Goal: Task Accomplishment & Management: Use online tool/utility

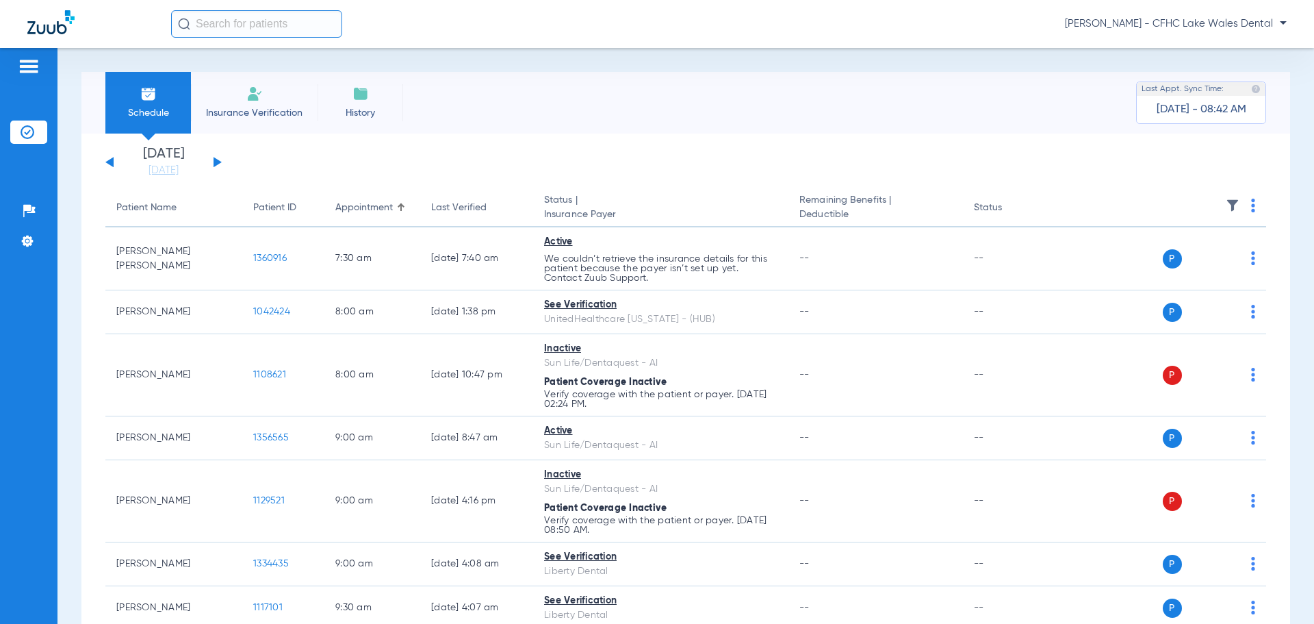
click at [215, 161] on button at bounding box center [218, 162] width 8 height 10
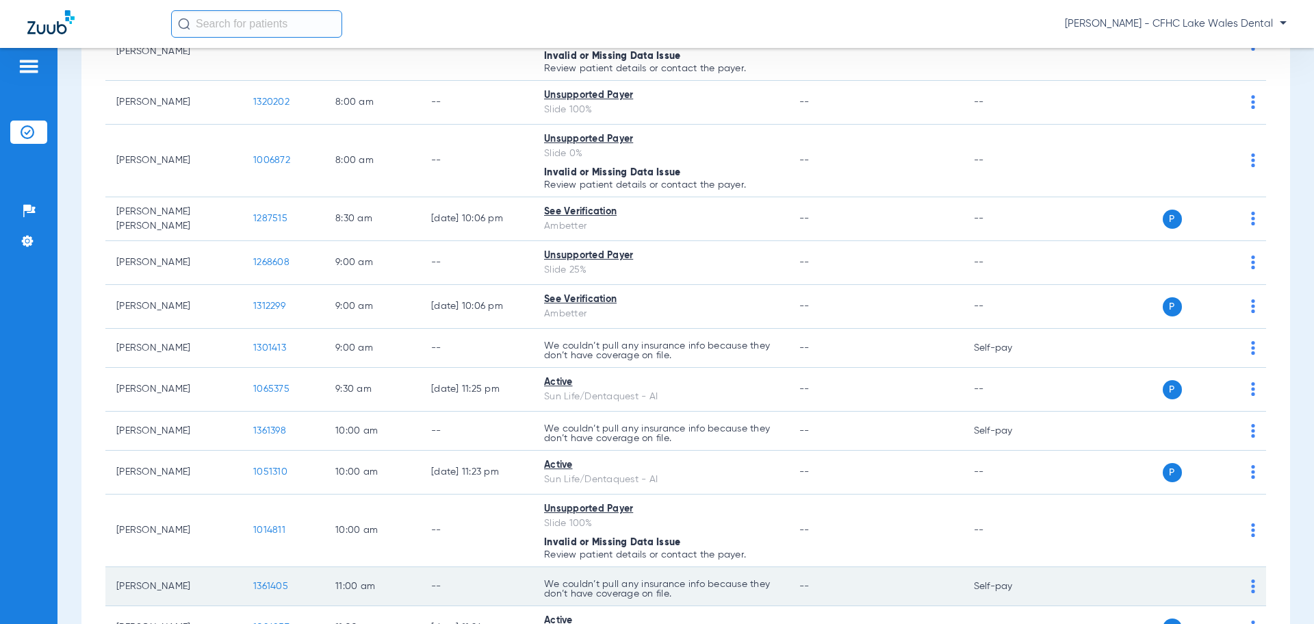
scroll to position [205, 0]
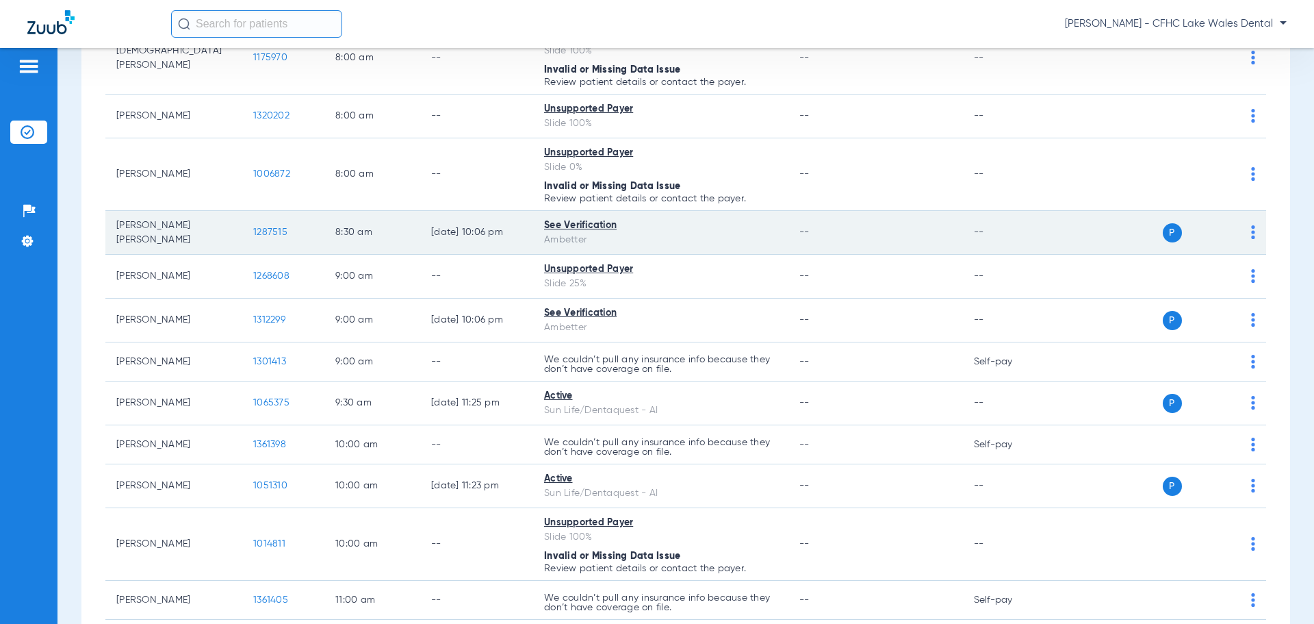
click at [277, 228] on span "1287515" at bounding box center [270, 232] width 34 height 10
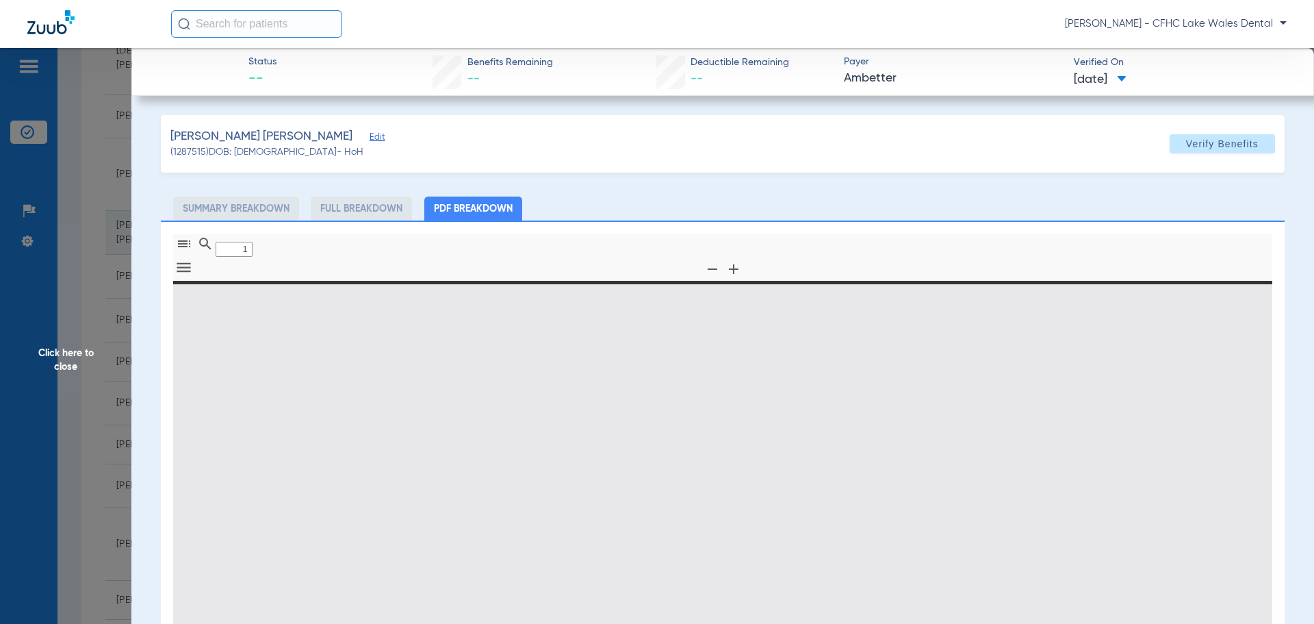
type input "0"
select select "page-width"
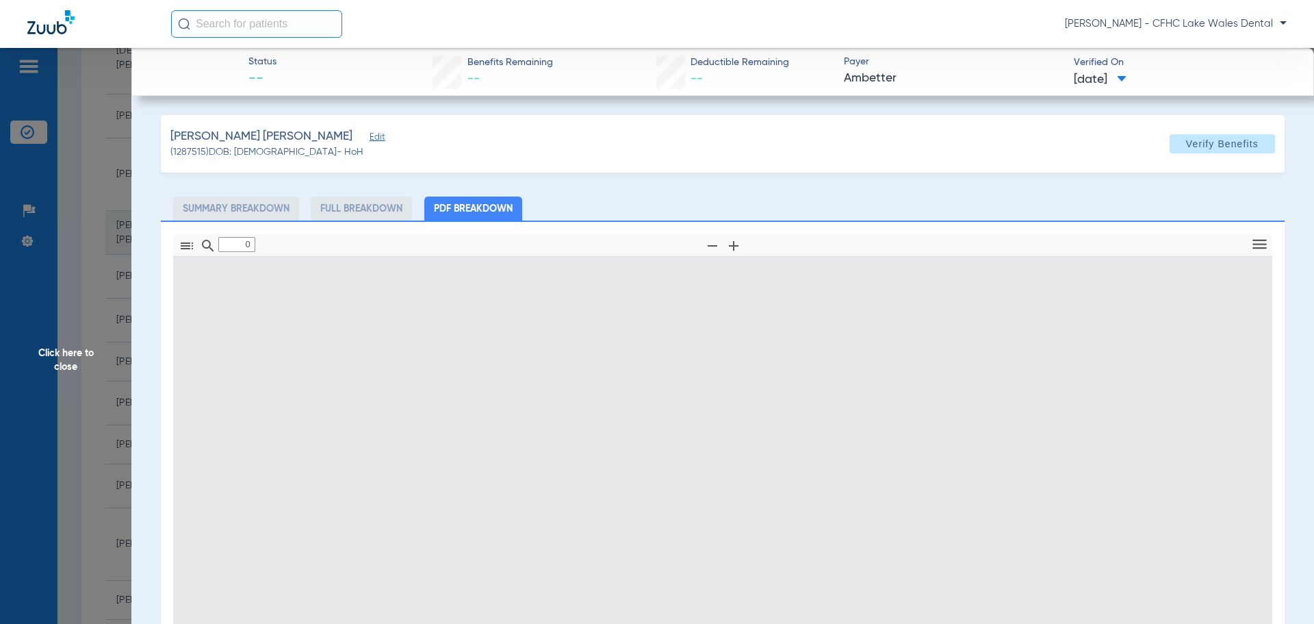
type input "1"
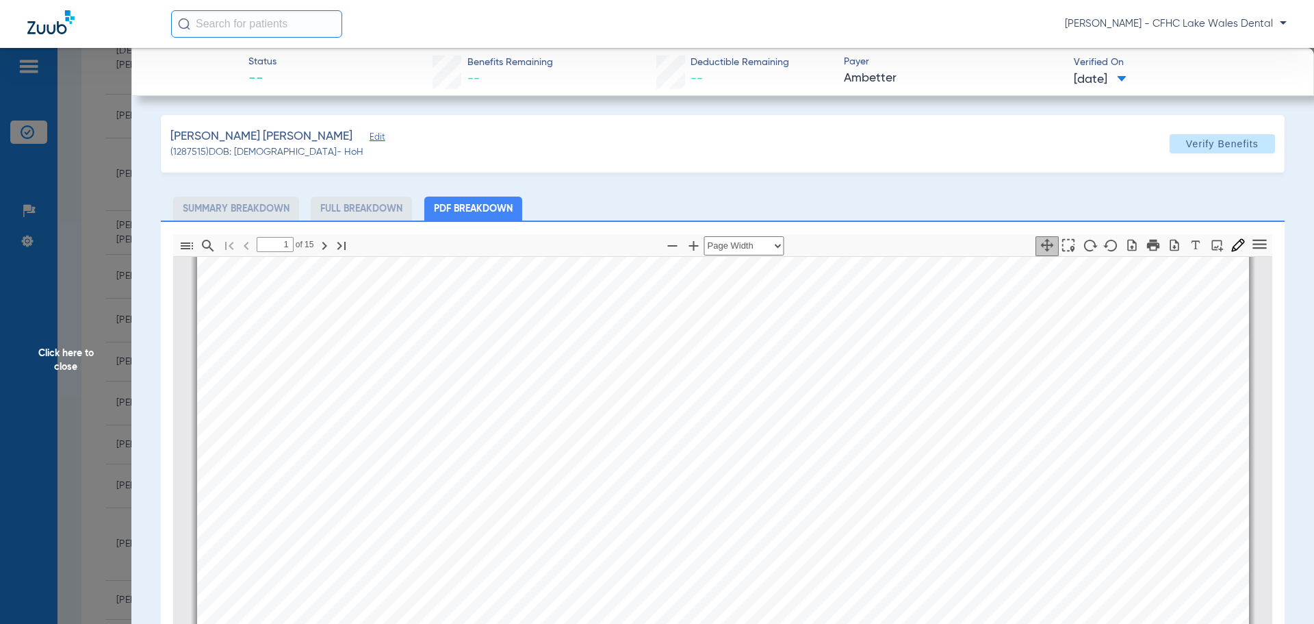
scroll to position [0, 0]
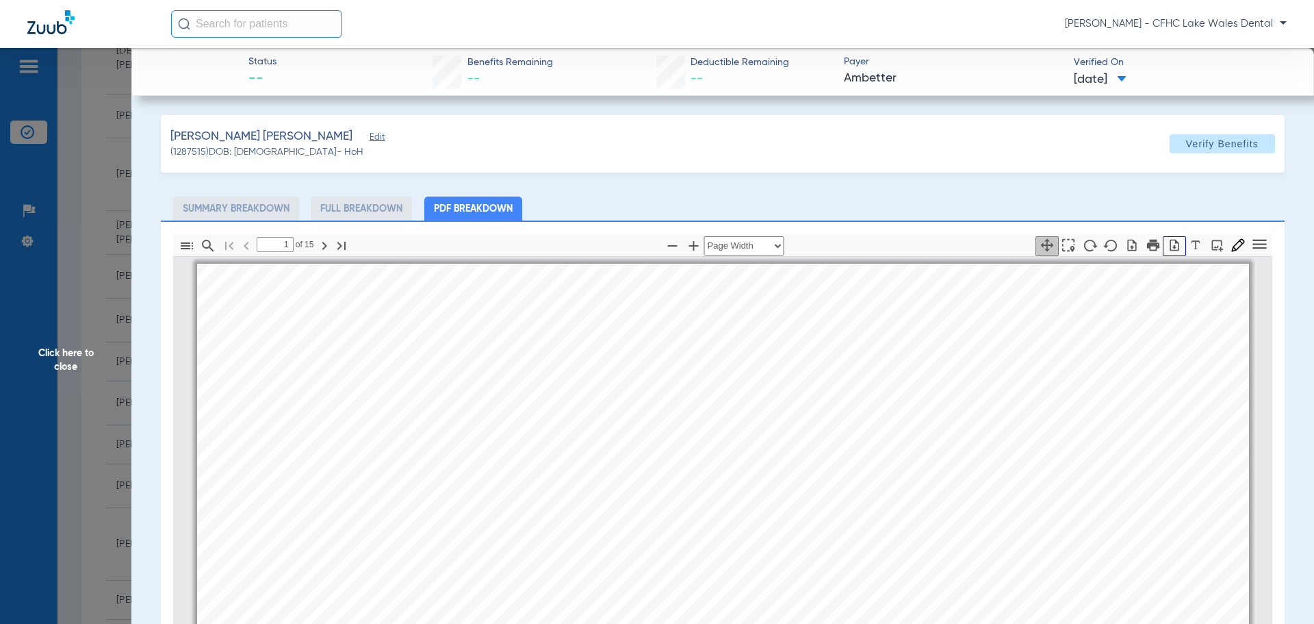
click at [1171, 250] on icon "button" at bounding box center [1175, 245] width 9 height 12
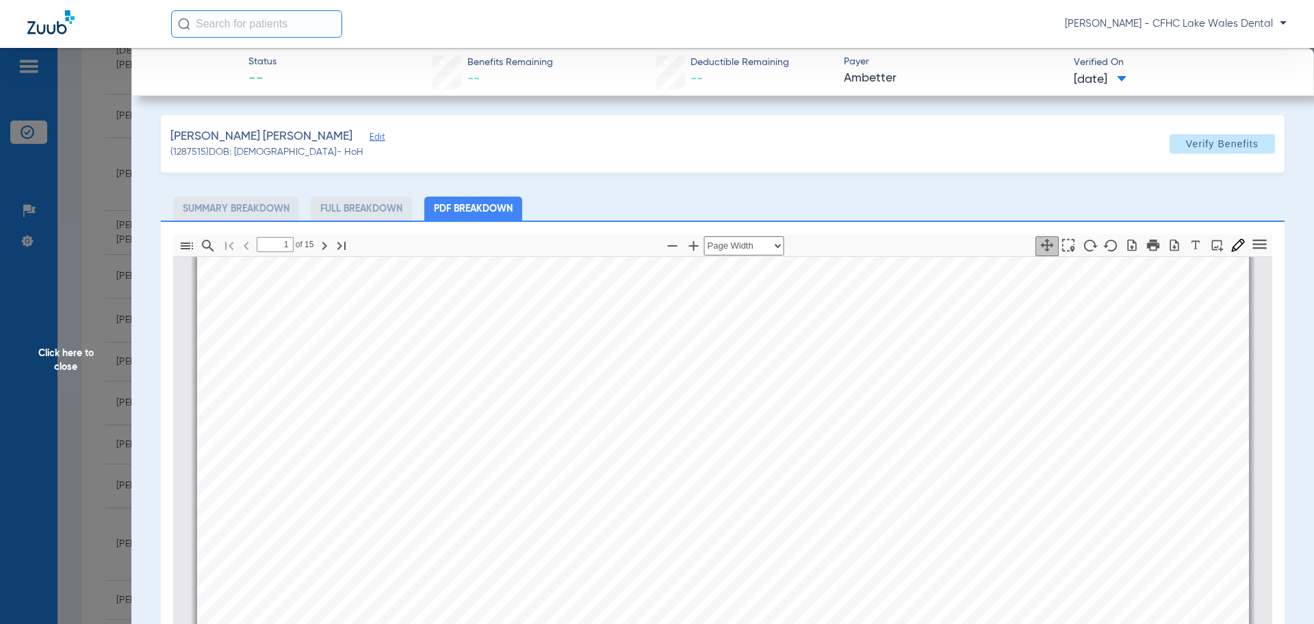
scroll to position [616, 0]
click at [105, 274] on span "Click here to close" at bounding box center [65, 360] width 131 height 624
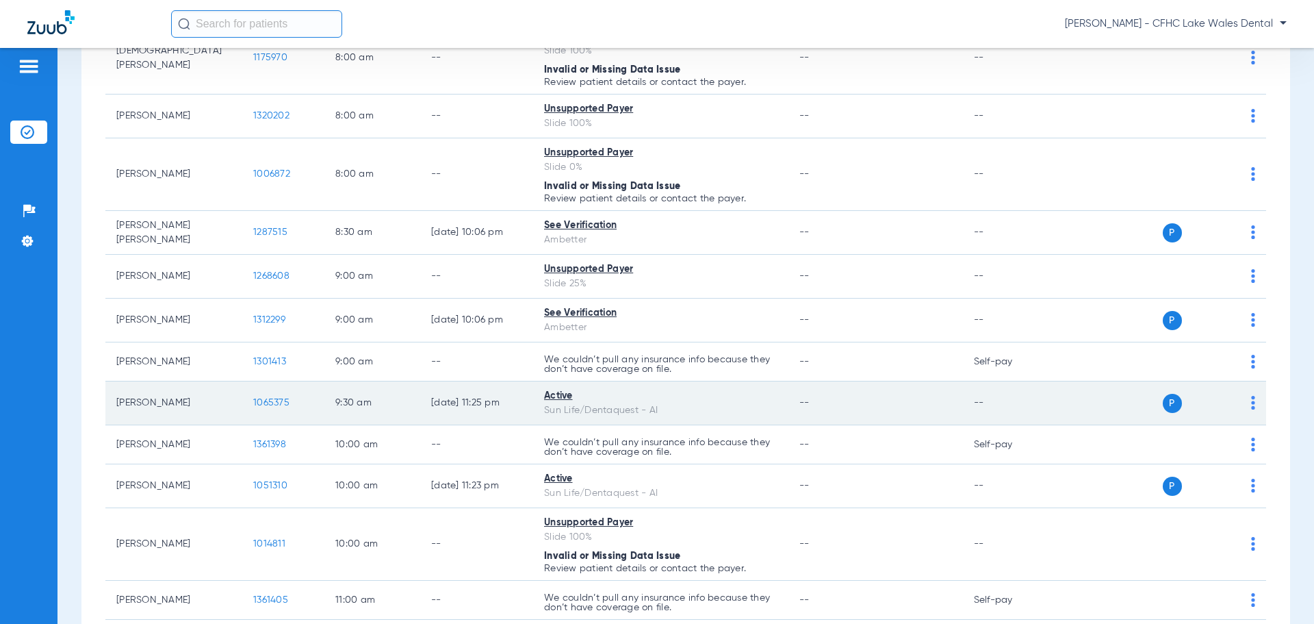
click at [263, 402] on span "1065375" at bounding box center [271, 403] width 36 height 10
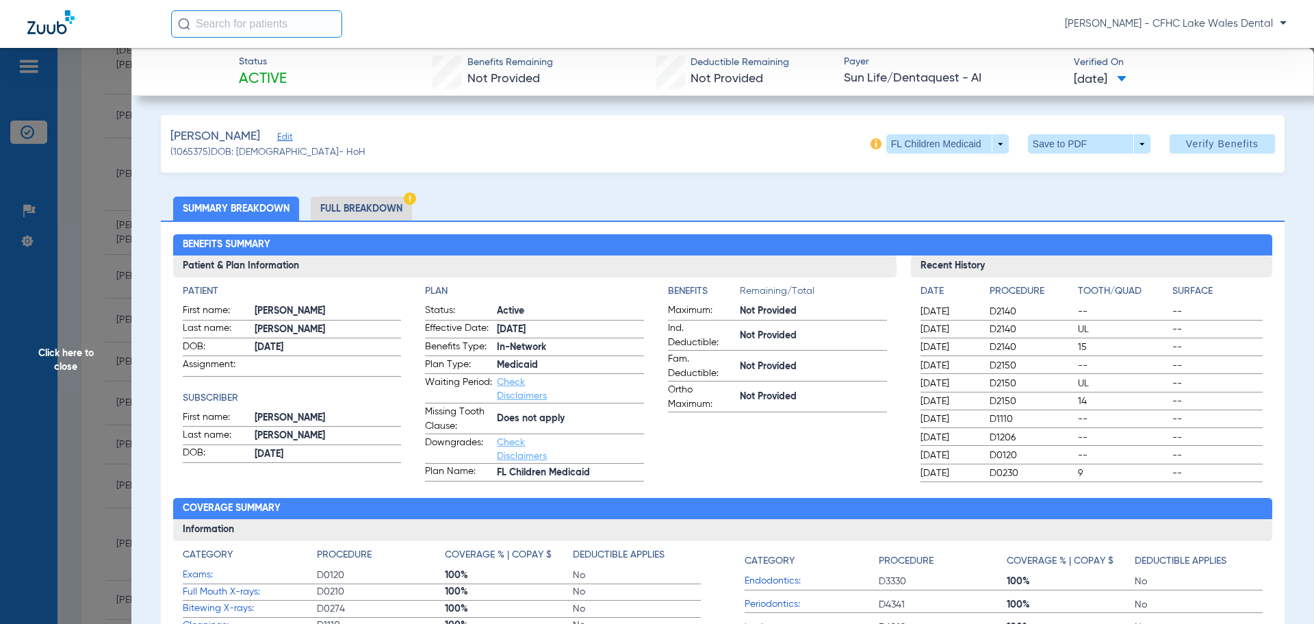
click at [290, 134] on span "Edit" at bounding box center [283, 138] width 12 height 13
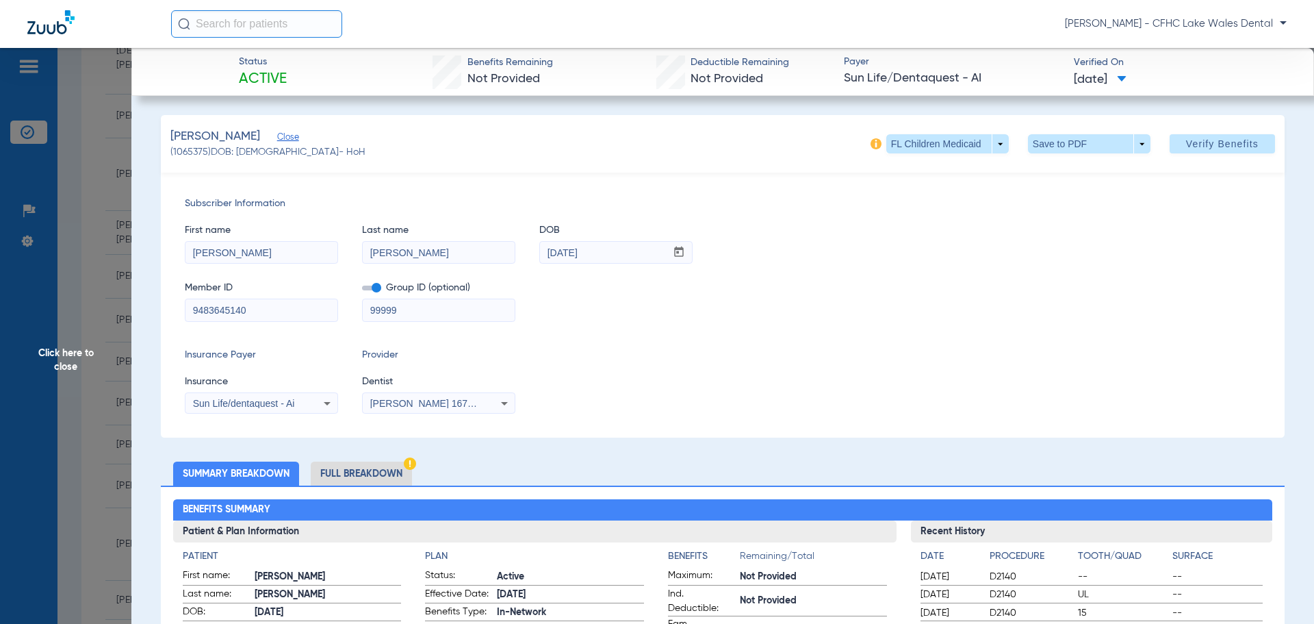
click at [258, 398] on span "Sun Life/dentaquest - Ai" at bounding box center [244, 403] width 102 height 11
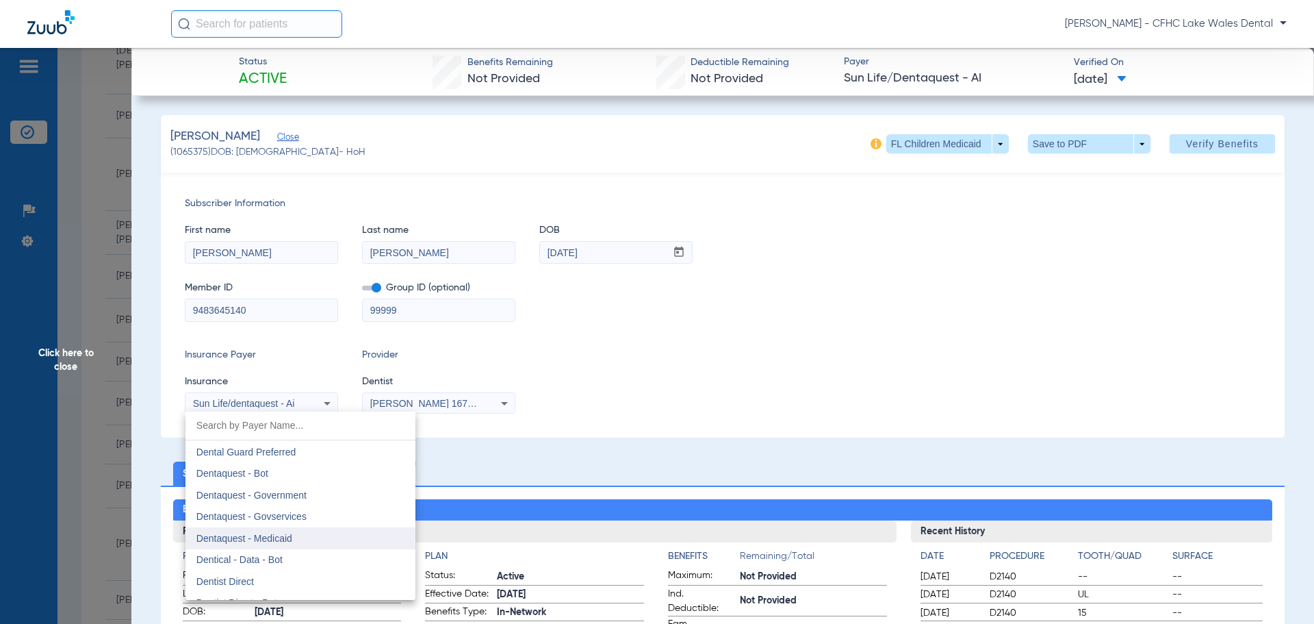
scroll to position [4030, 0]
click at [316, 499] on mat-option "Dentaquest - Government" at bounding box center [301, 496] width 230 height 22
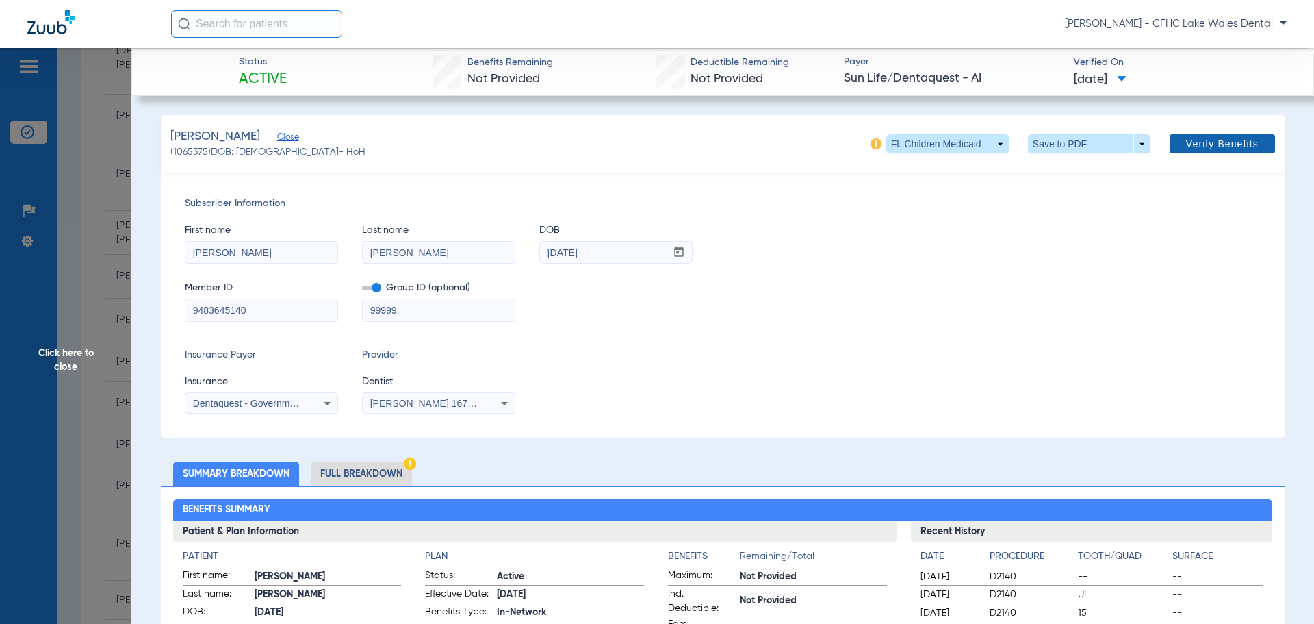
click at [1200, 145] on span "Verify Benefits" at bounding box center [1222, 143] width 73 height 11
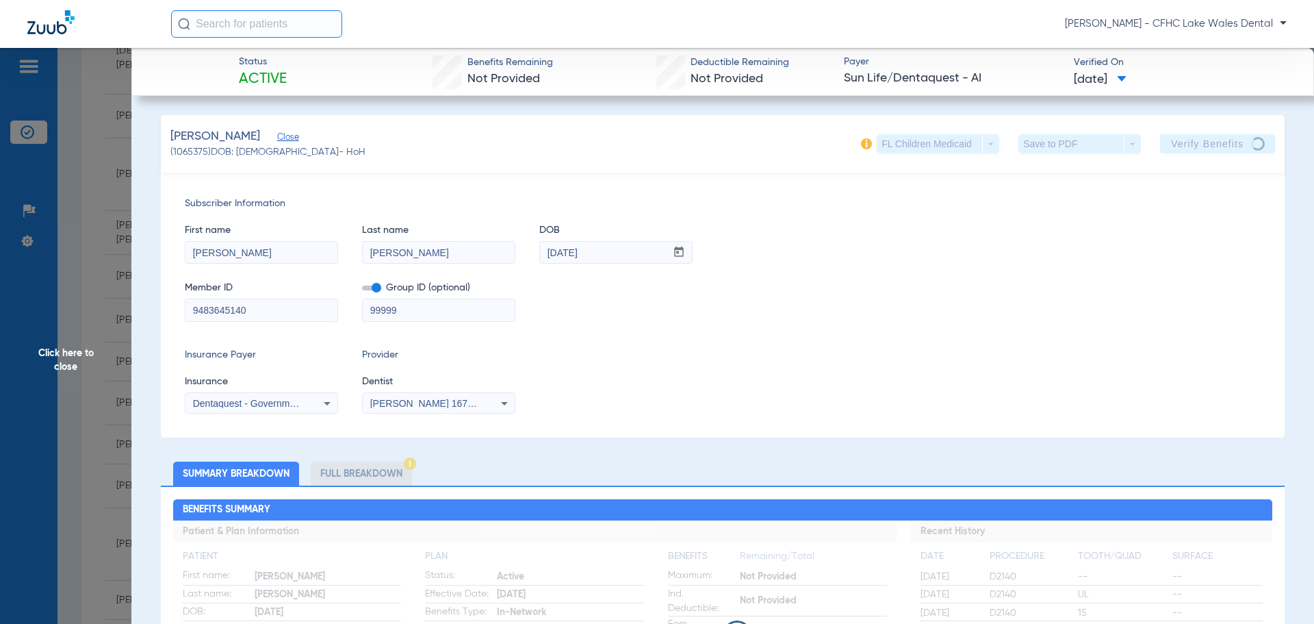
click at [87, 324] on span "Click here to close" at bounding box center [65, 360] width 131 height 624
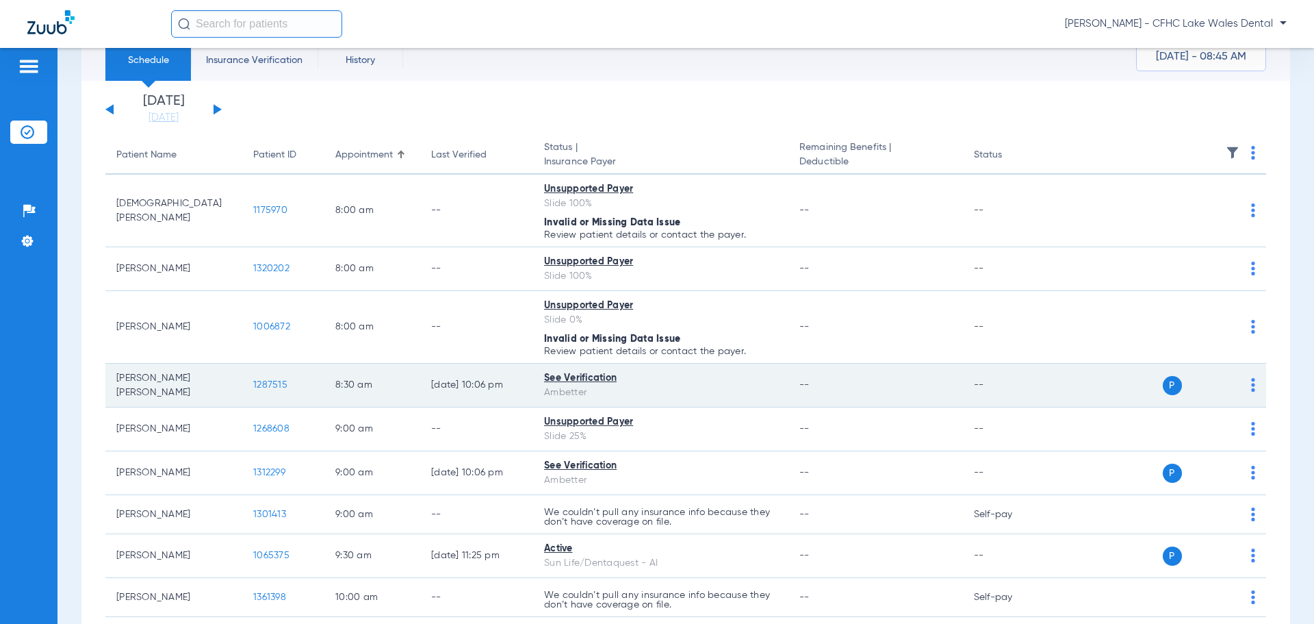
scroll to position [0, 0]
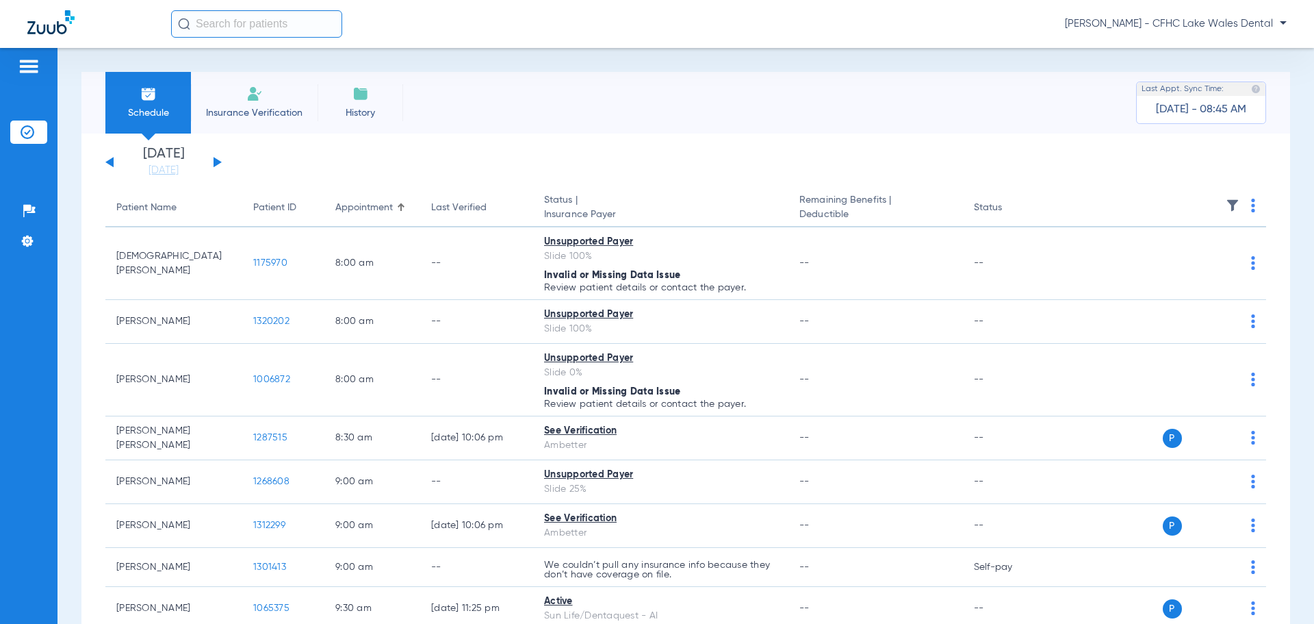
click at [110, 166] on div "[DATE] [DATE] [DATE] [DATE] [DATE] [DATE] [DATE] [DATE] [DATE] [DATE] [DATE] [D…" at bounding box center [163, 162] width 116 height 30
click at [111, 164] on button at bounding box center [109, 162] width 8 height 10
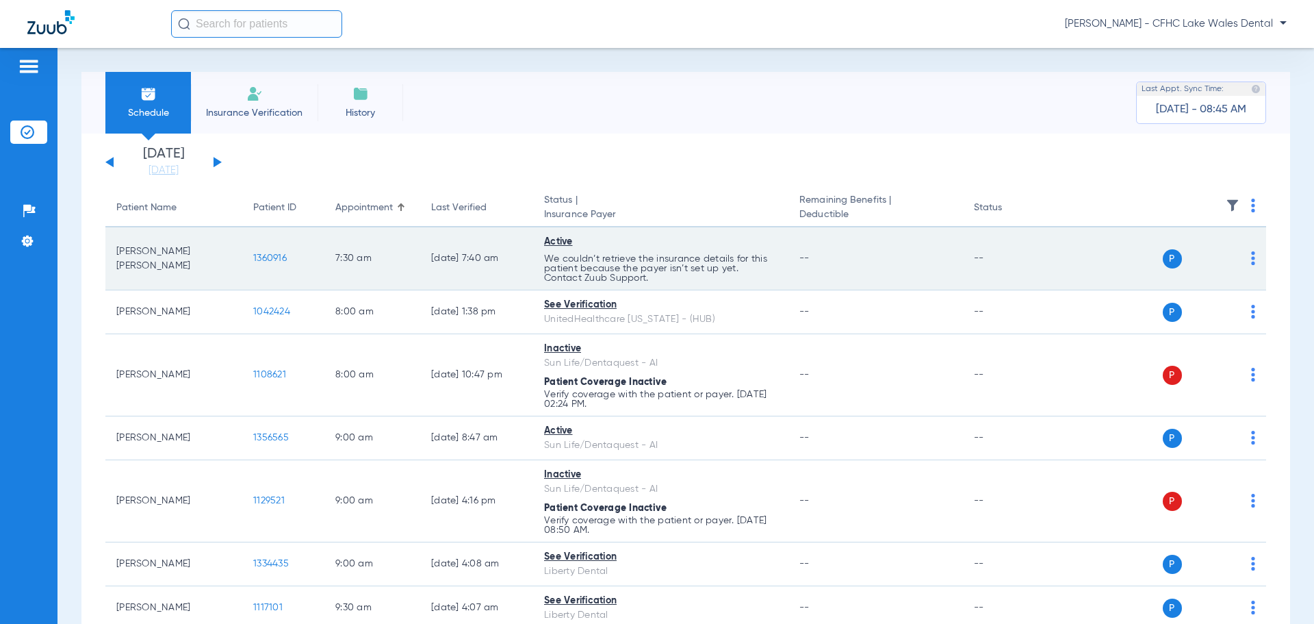
click at [282, 259] on span "1360916" at bounding box center [270, 258] width 34 height 10
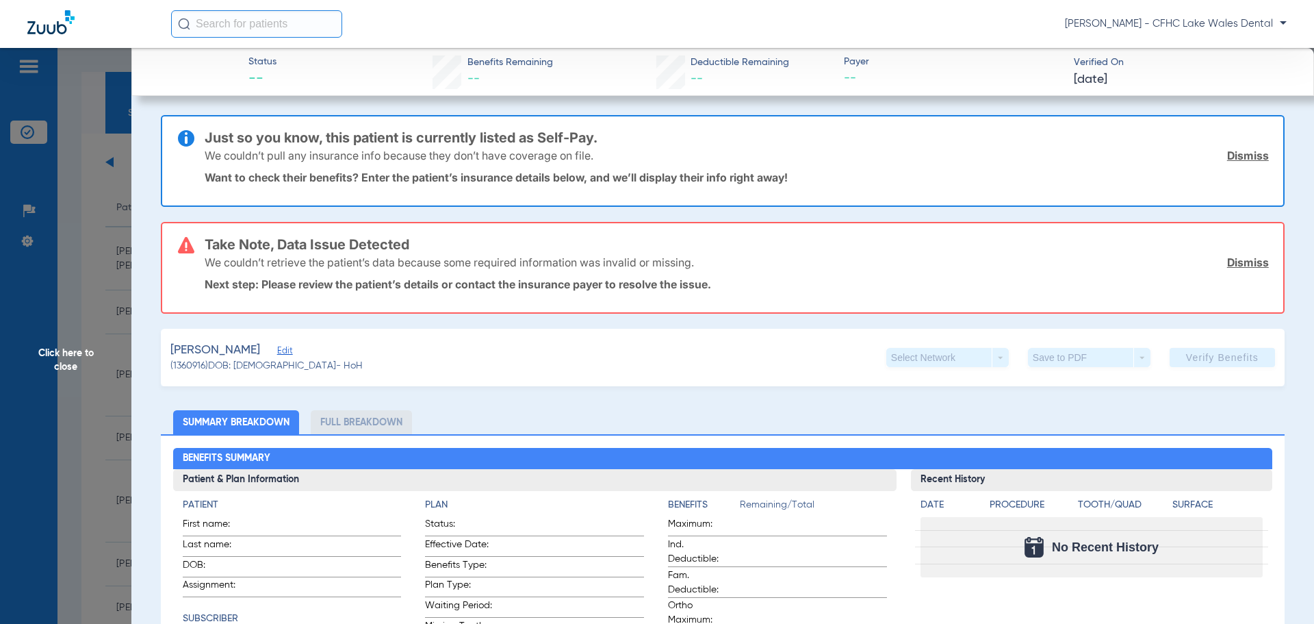
click at [1236, 151] on link "Dismiss" at bounding box center [1248, 156] width 42 height 14
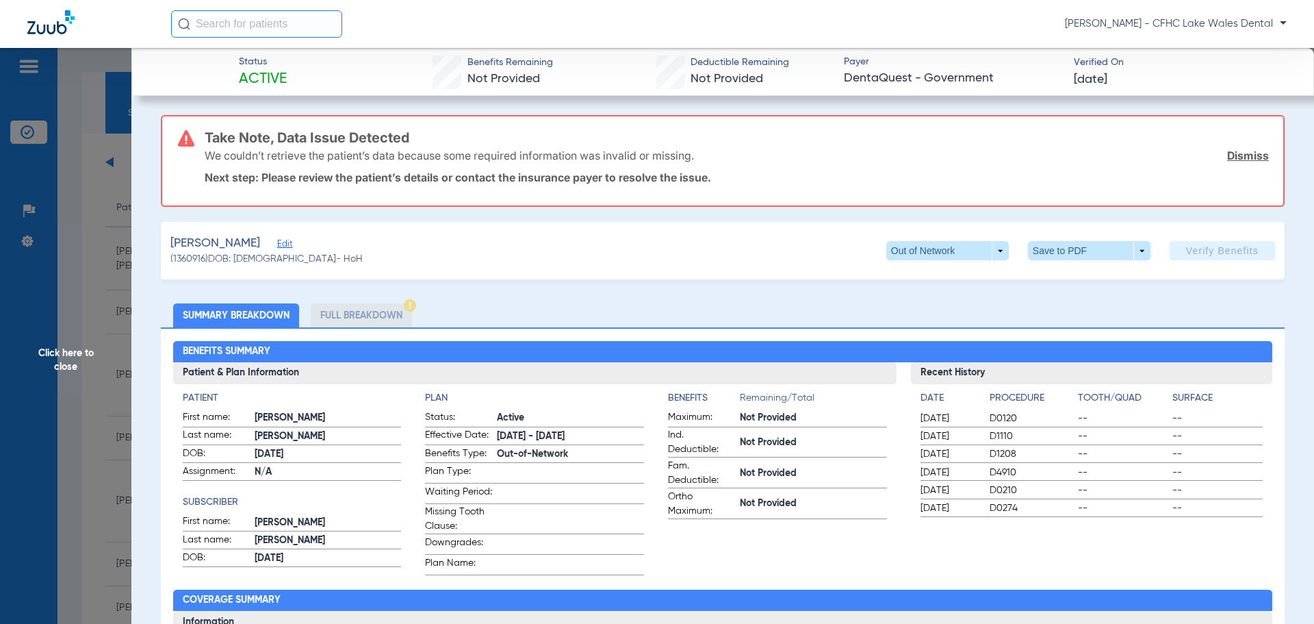
click at [1236, 151] on link "Dismiss" at bounding box center [1248, 156] width 42 height 14
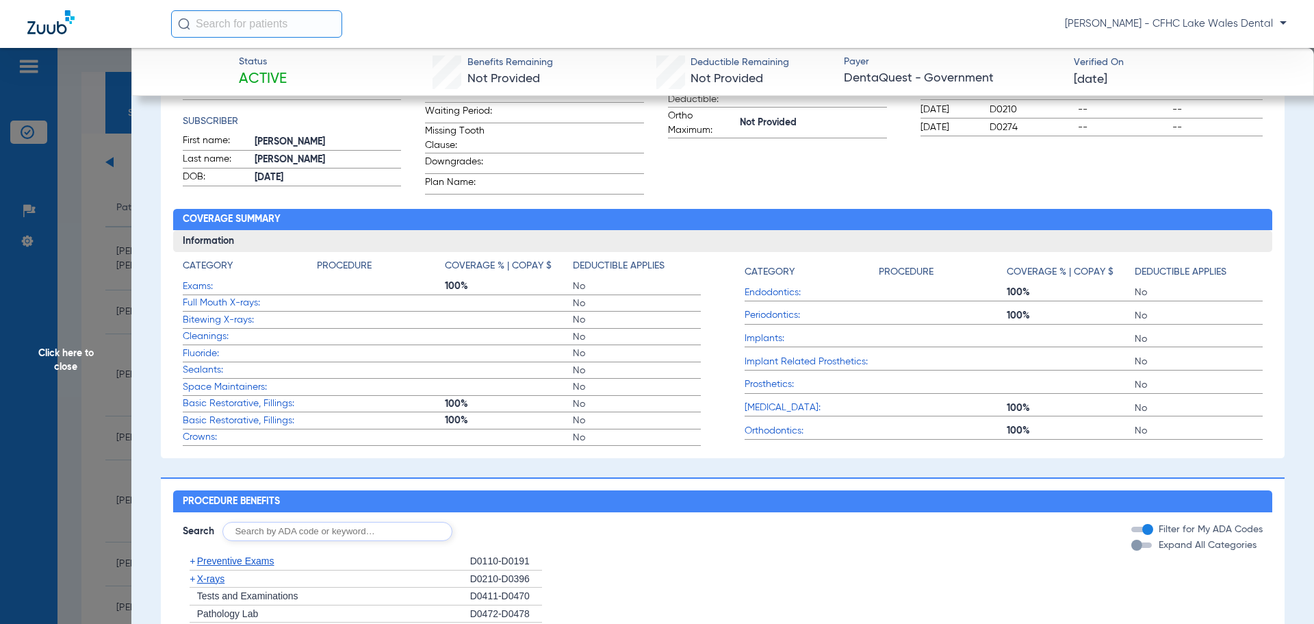
scroll to position [685, 0]
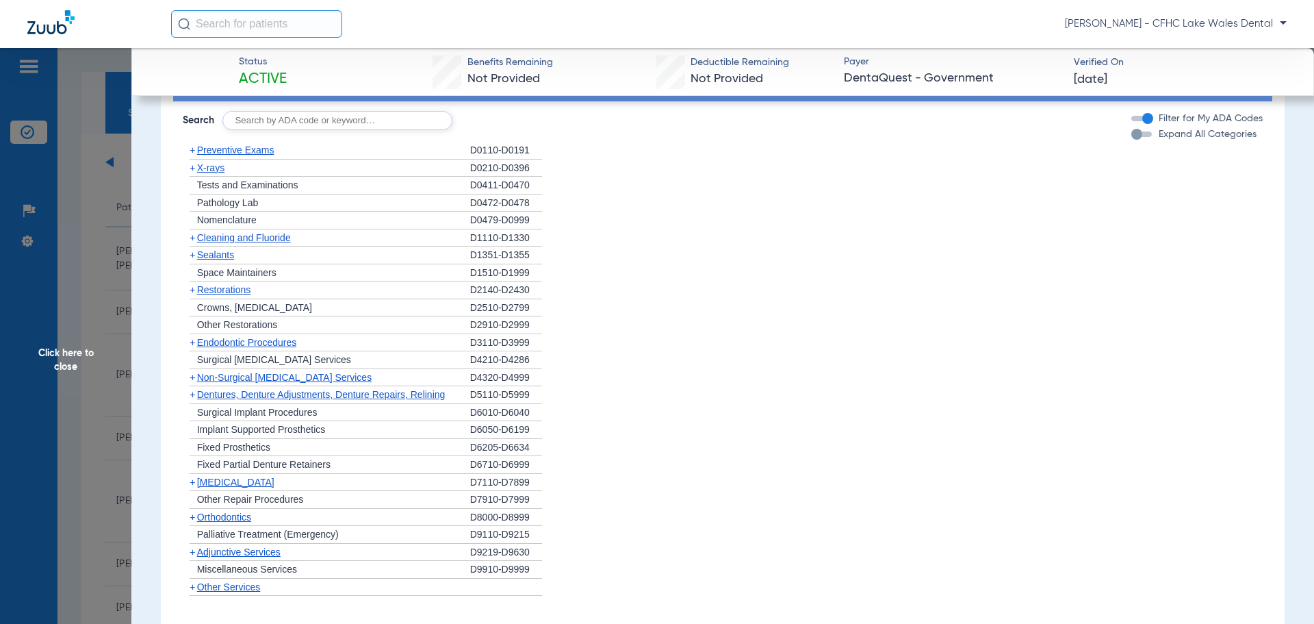
drag, startPoint x: 99, startPoint y: 306, endPoint x: 88, endPoint y: 307, distance: 10.3
click at [95, 306] on span "Click here to close" at bounding box center [65, 360] width 131 height 624
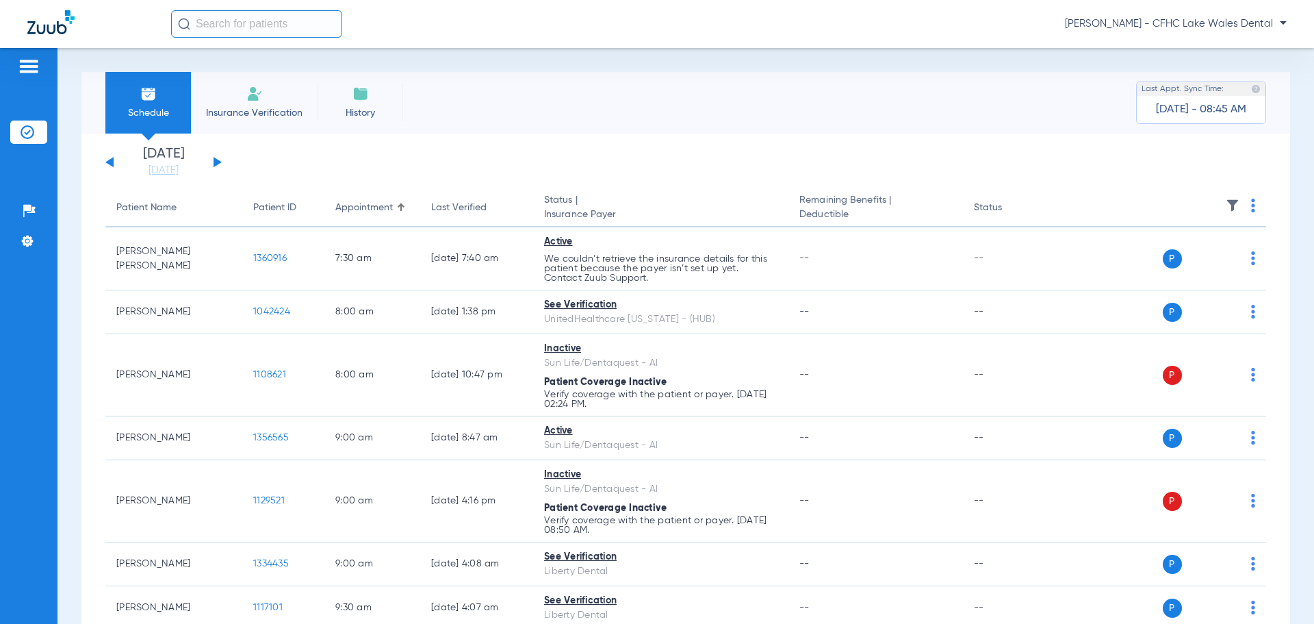
click at [213, 160] on div "[DATE] [DATE] [DATE] [DATE] [DATE] [DATE] [DATE] [DATE] [DATE] [DATE] [DATE] [D…" at bounding box center [163, 162] width 116 height 30
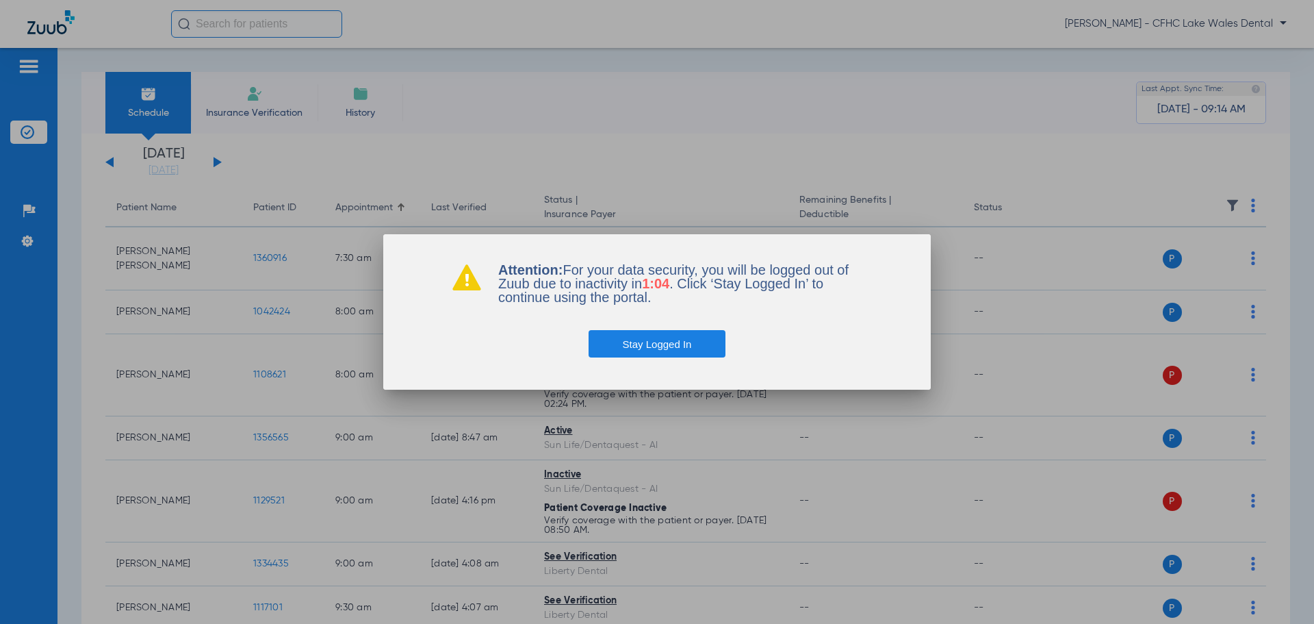
click at [662, 341] on button "Stay Logged In" at bounding box center [658, 343] width 138 height 27
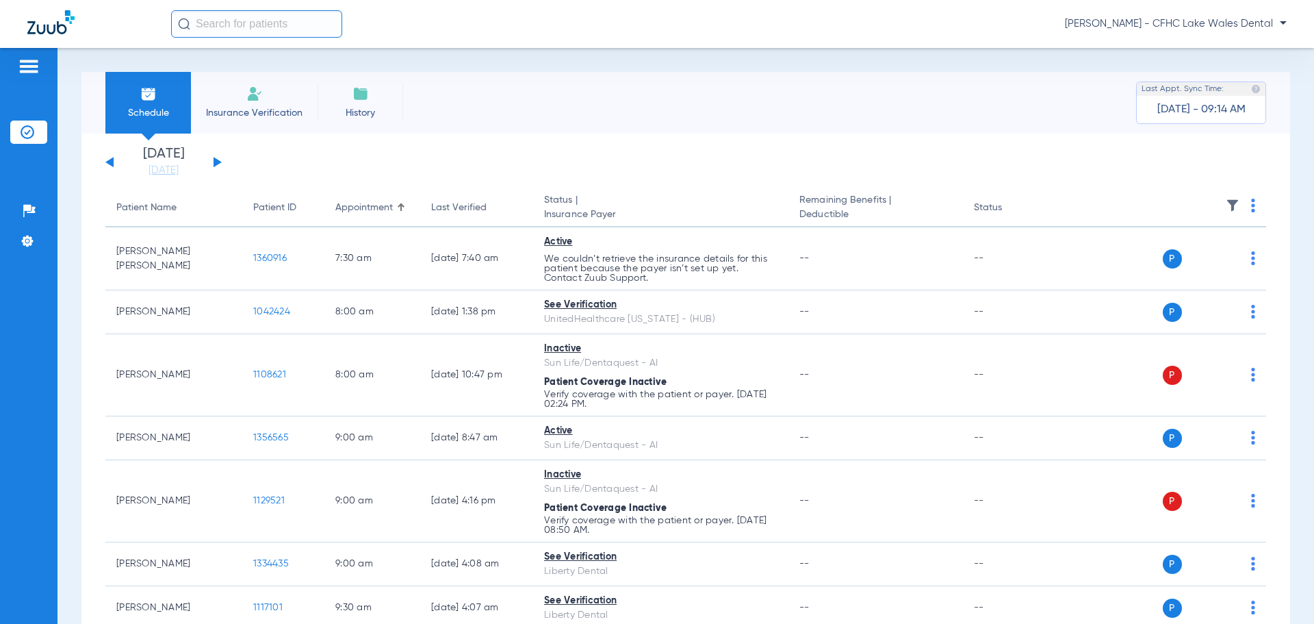
click at [219, 160] on div "[DATE] [DATE] [DATE] [DATE] [DATE] [DATE] [DATE] [DATE] [DATE] [DATE] [DATE] [D…" at bounding box center [163, 162] width 116 height 30
click at [213, 162] on div "[DATE] [DATE] [DATE] [DATE] [DATE] [DATE] [DATE] [DATE] [DATE] [DATE] [DATE] [D…" at bounding box center [163, 162] width 116 height 30
click at [214, 159] on button at bounding box center [218, 162] width 8 height 10
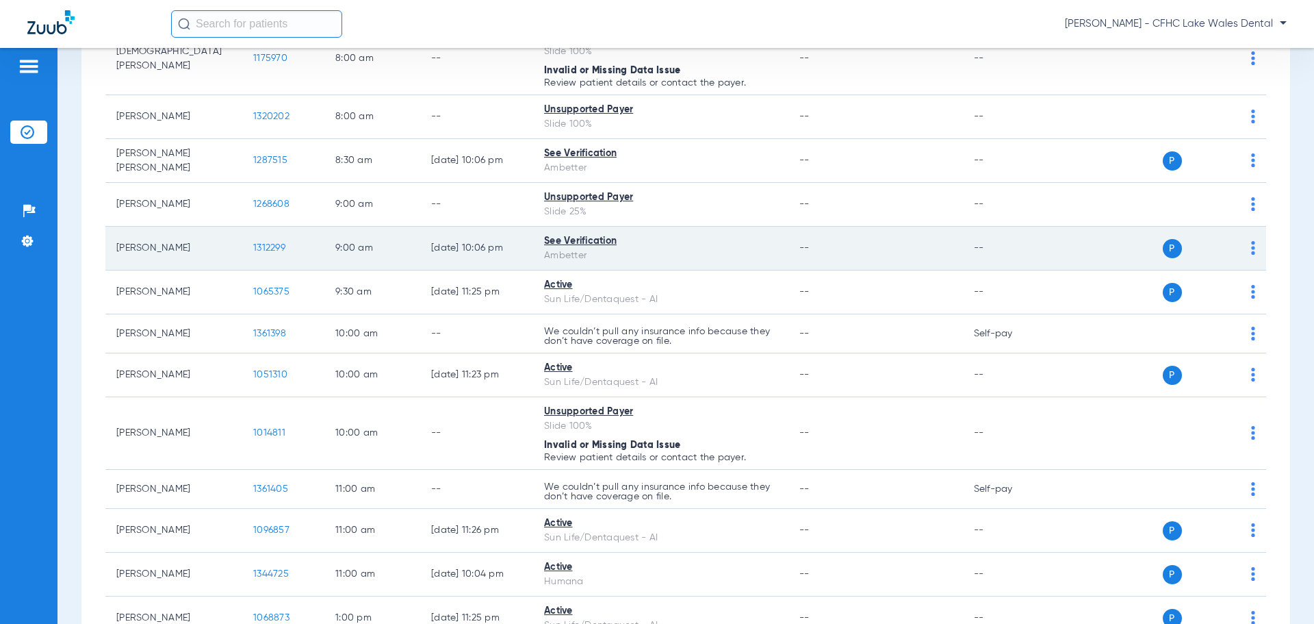
scroll to position [205, 0]
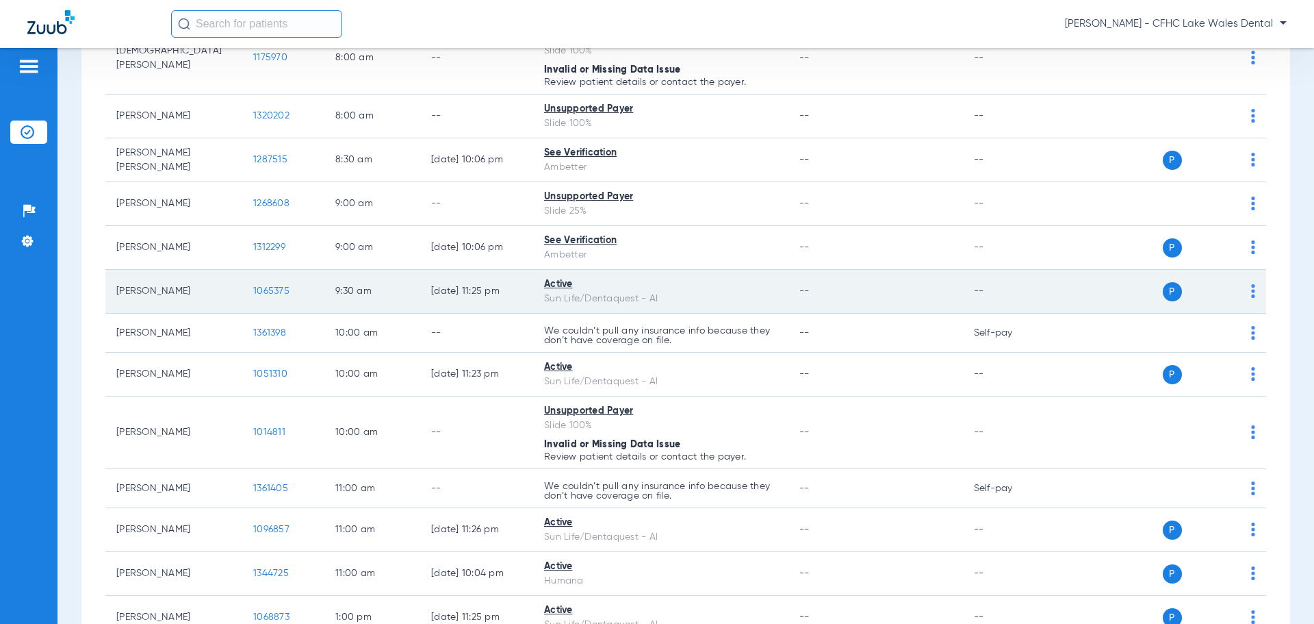
click at [261, 292] on span "1065375" at bounding box center [271, 291] width 36 height 10
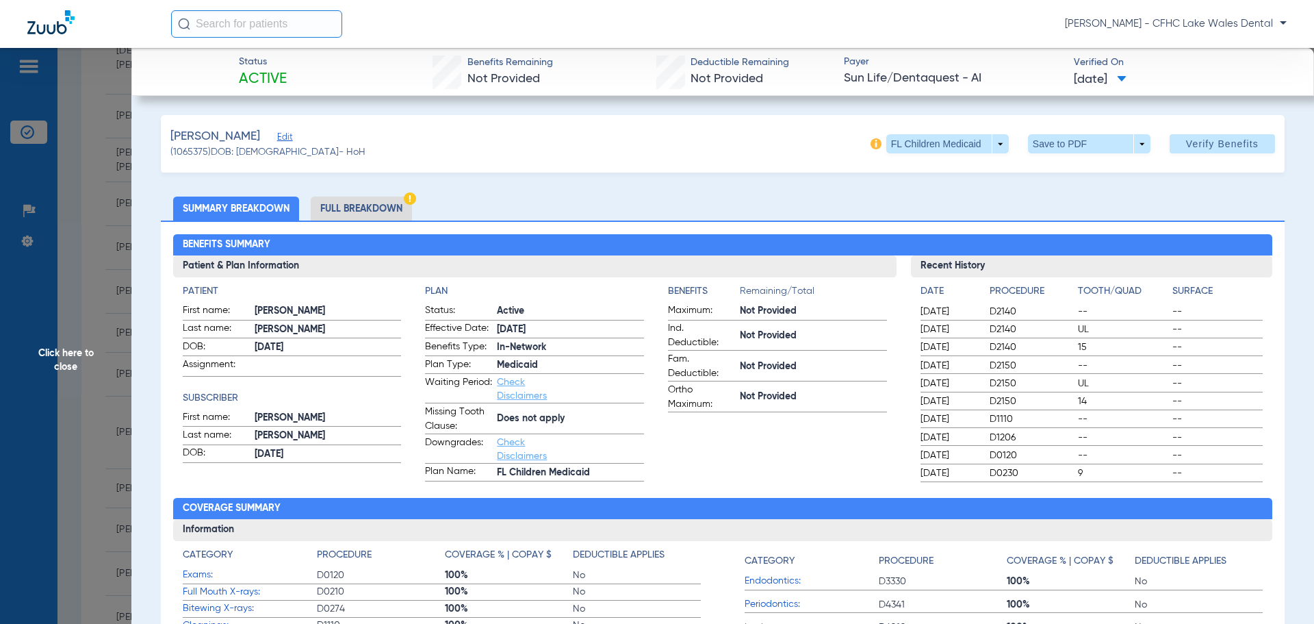
click at [290, 138] on span "Edit" at bounding box center [283, 138] width 12 height 13
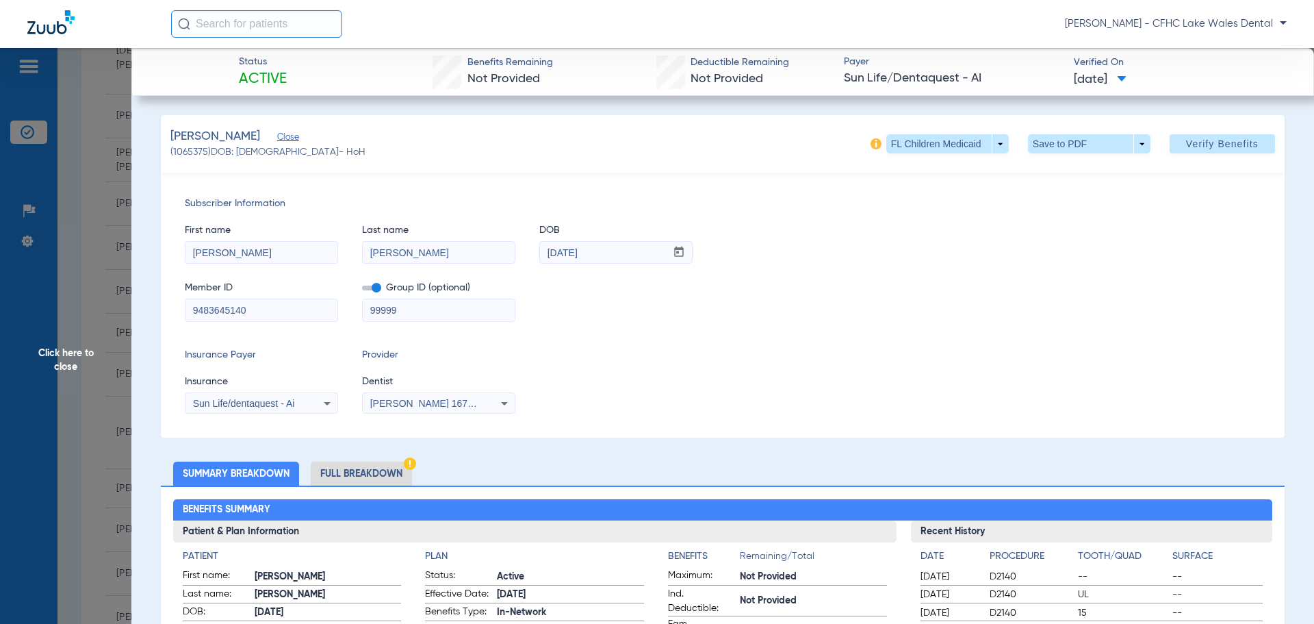
click at [306, 405] on div "Sun Life/dentaquest - Ai" at bounding box center [262, 403] width 152 height 16
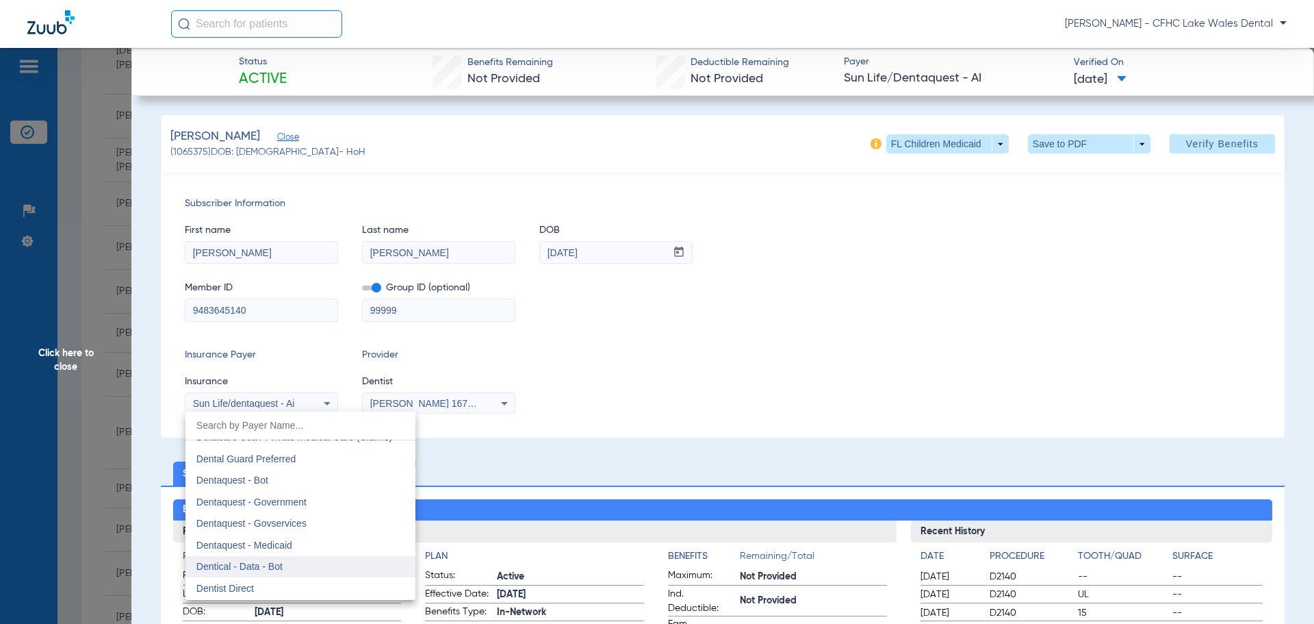
scroll to position [4030, 0]
click at [305, 495] on span "Dentaquest - Government" at bounding box center [251, 496] width 110 height 11
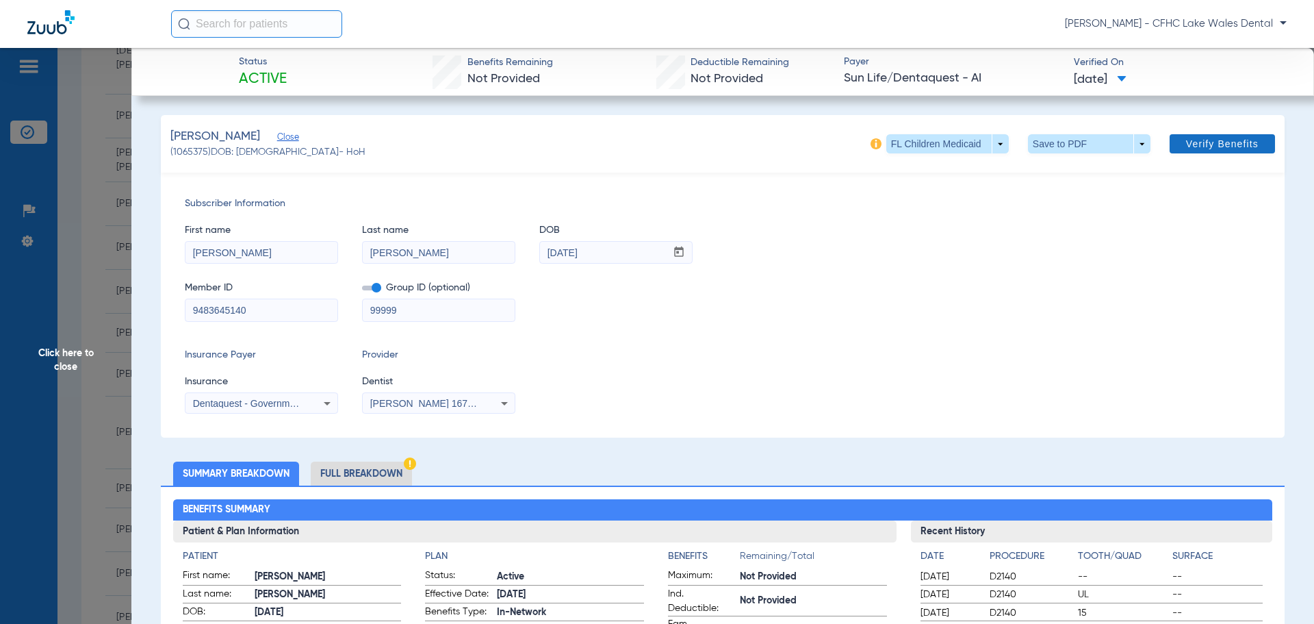
click at [1186, 143] on span "Verify Benefits" at bounding box center [1222, 143] width 73 height 11
click at [1192, 146] on span "Verify Benefits" at bounding box center [1222, 143] width 73 height 11
click at [1228, 149] on span "Verify Benefits" at bounding box center [1222, 143] width 73 height 11
click at [1189, 139] on span "Verify Benefits" at bounding box center [1222, 143] width 73 height 11
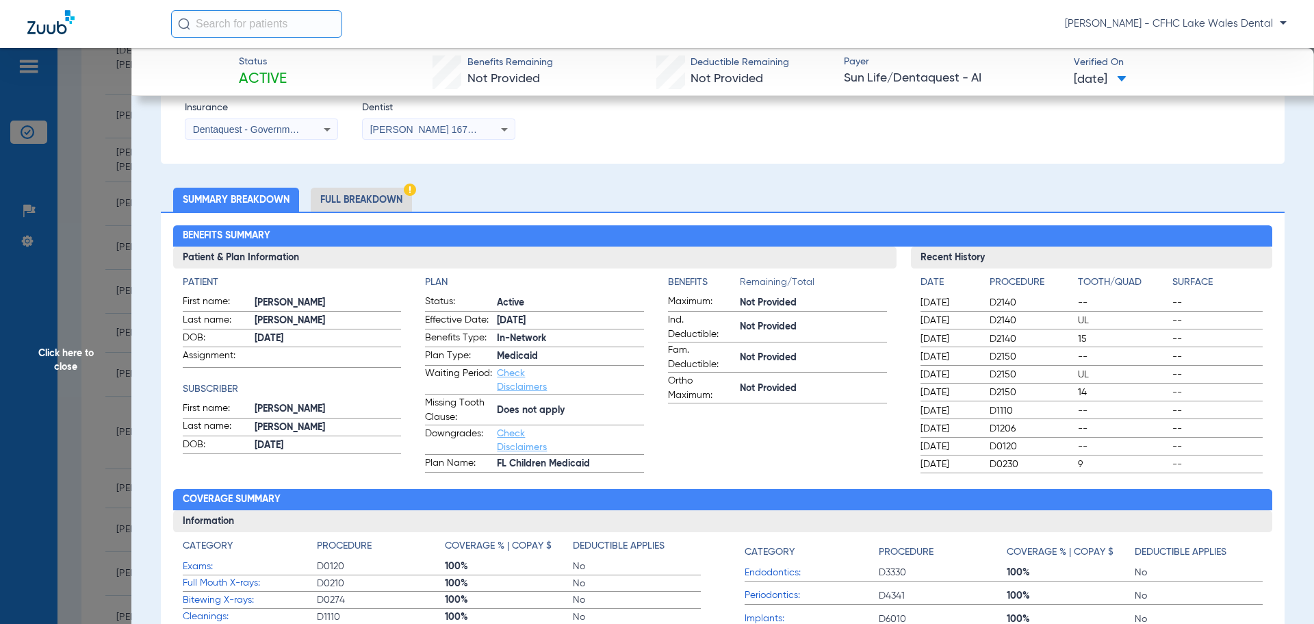
scroll to position [0, 0]
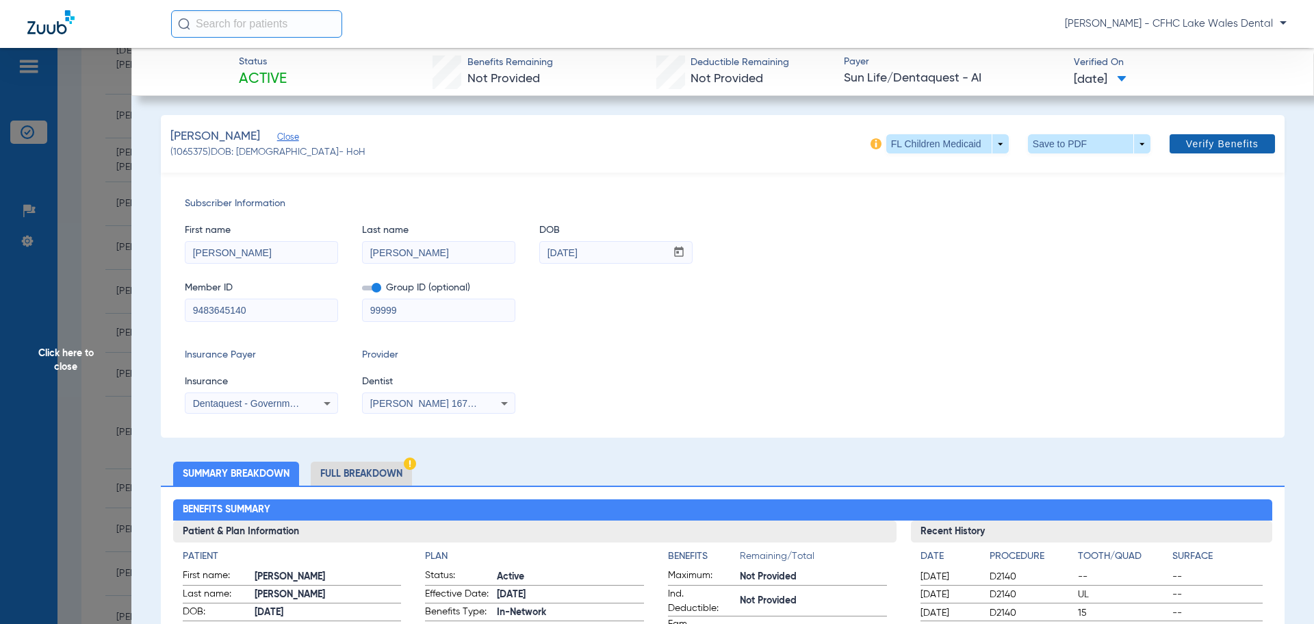
click at [1226, 136] on span at bounding box center [1222, 143] width 105 height 33
click at [1225, 138] on button "Verify Benefits" at bounding box center [1222, 143] width 105 height 19
click at [1225, 146] on span "Verify Benefits" at bounding box center [1222, 143] width 73 height 11
click at [1251, 146] on span at bounding box center [1222, 143] width 105 height 33
click at [1212, 144] on span "Verify Benefits" at bounding box center [1222, 143] width 73 height 11
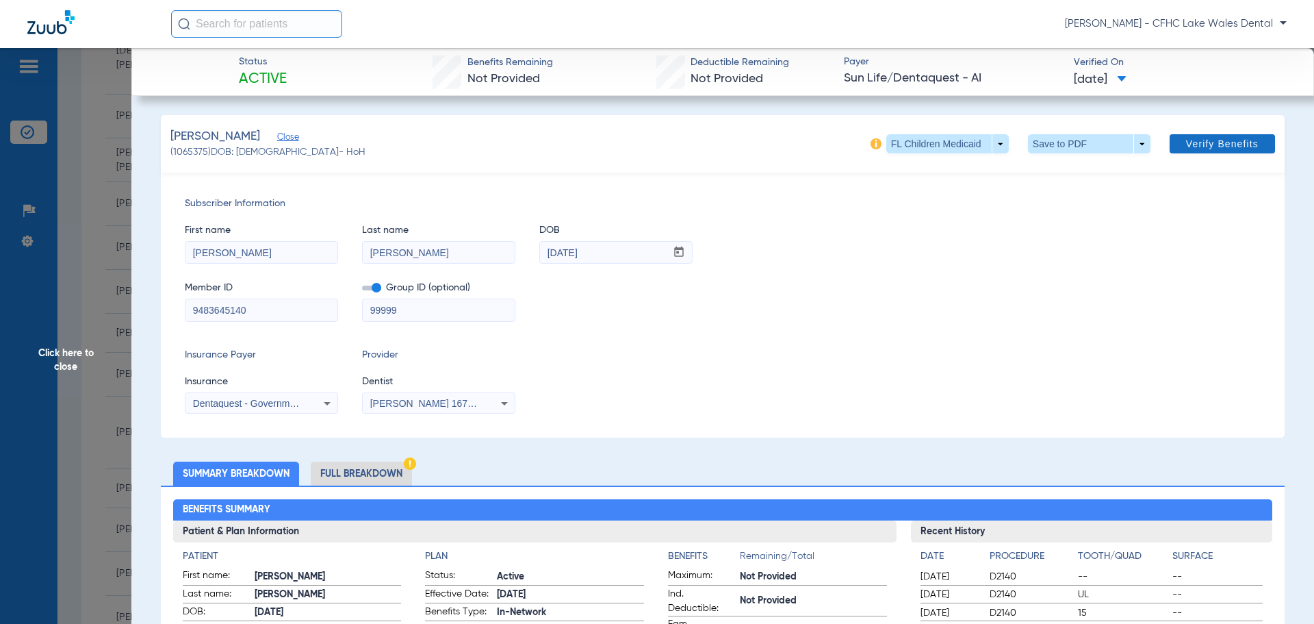
click at [1218, 138] on span "Verify Benefits" at bounding box center [1222, 143] width 73 height 11
click at [288, 407] on span "Dentaquest - Government" at bounding box center [248, 403] width 110 height 11
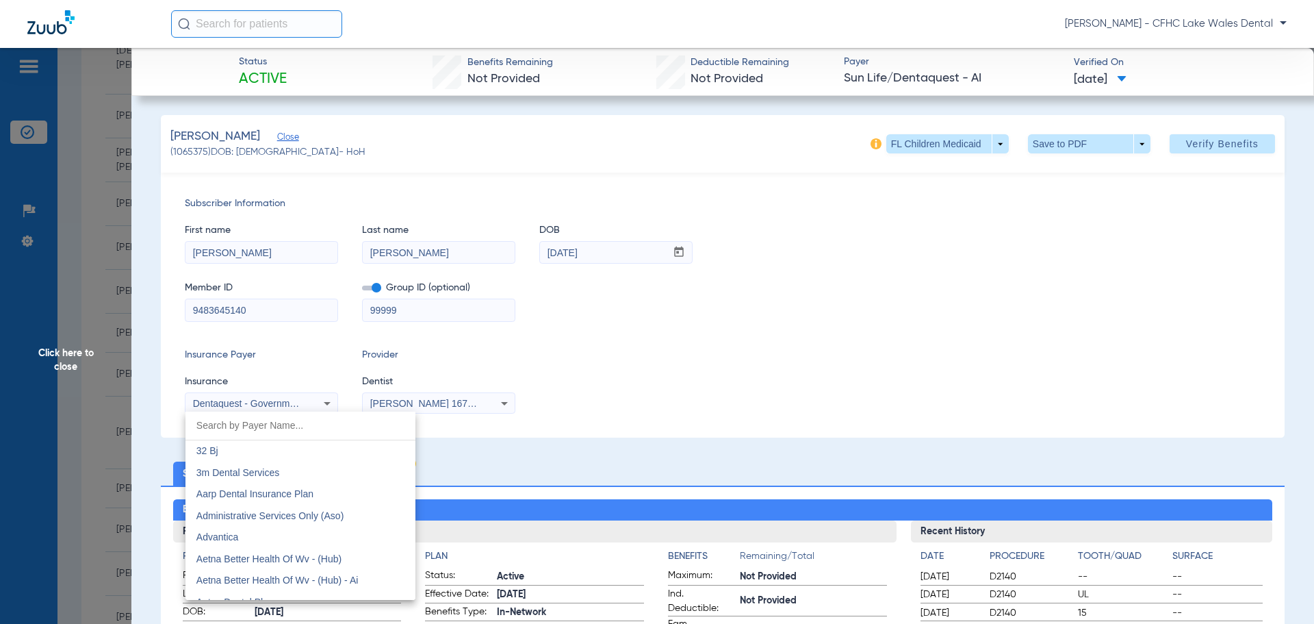
scroll to position [3938, 0]
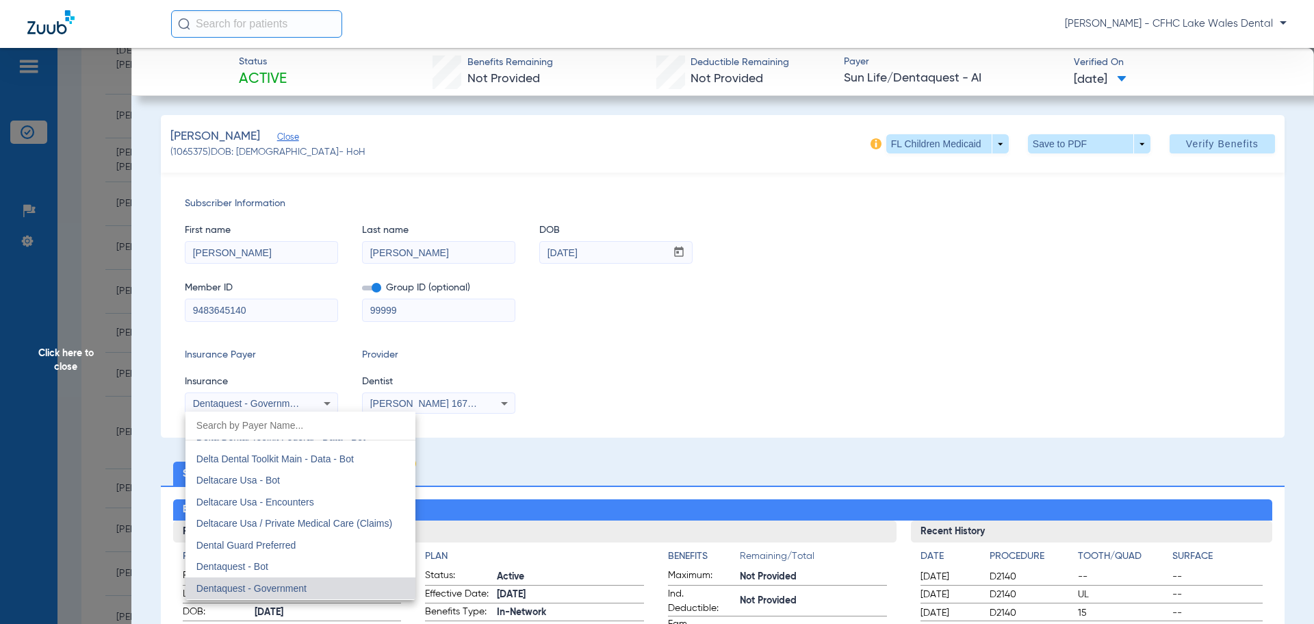
click at [281, 588] on span "Dentaquest - Government" at bounding box center [251, 588] width 110 height 11
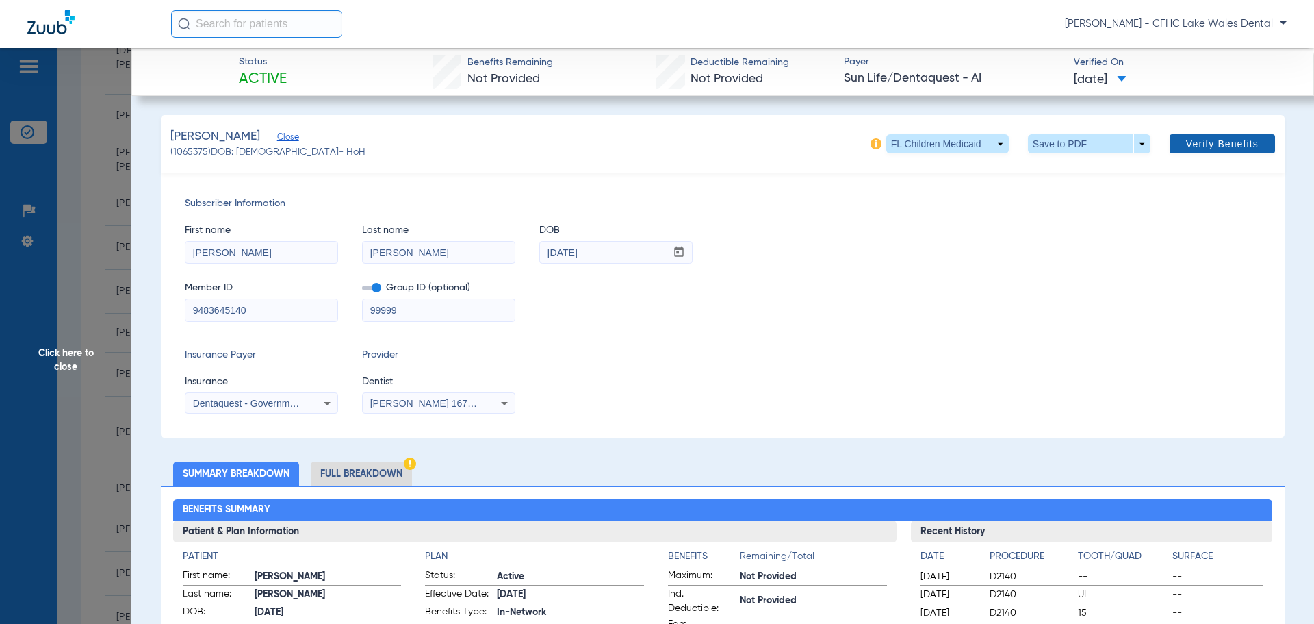
click at [1208, 152] on span at bounding box center [1222, 143] width 105 height 33
click at [1190, 138] on span "Verify Benefits" at bounding box center [1222, 143] width 73 height 11
click at [1190, 142] on span "Verify Benefits" at bounding box center [1222, 143] width 73 height 11
click at [103, 403] on span "Click here to close" at bounding box center [65, 360] width 131 height 624
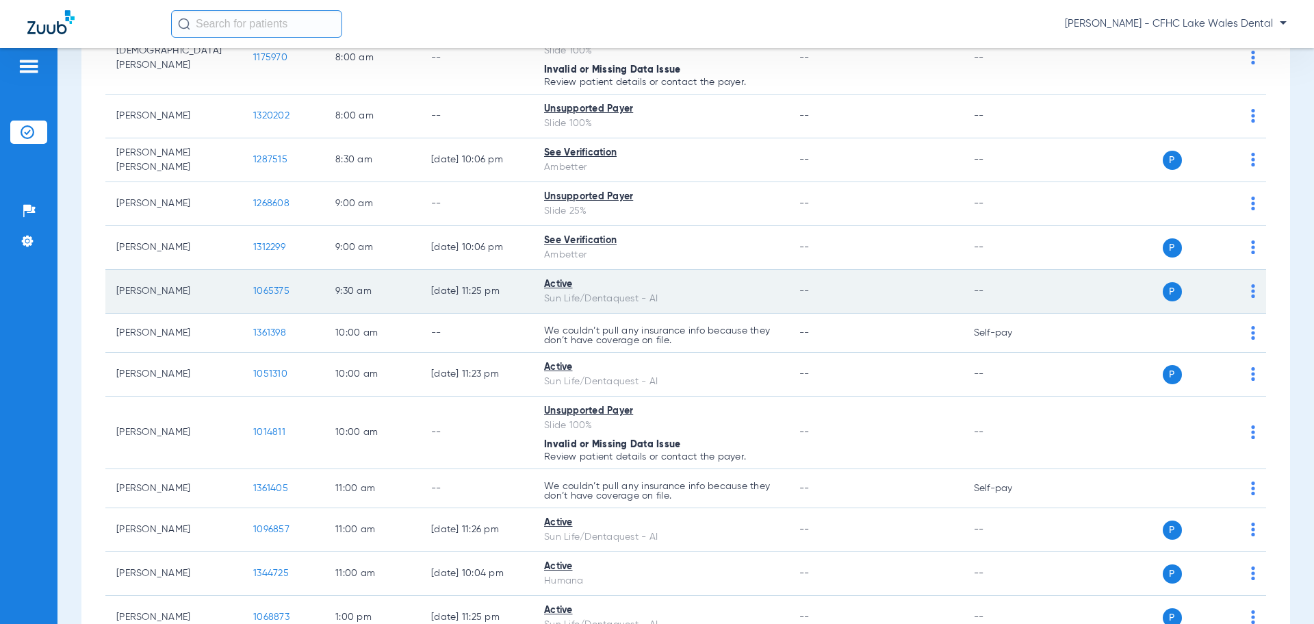
click at [264, 292] on span "1065375" at bounding box center [271, 291] width 36 height 10
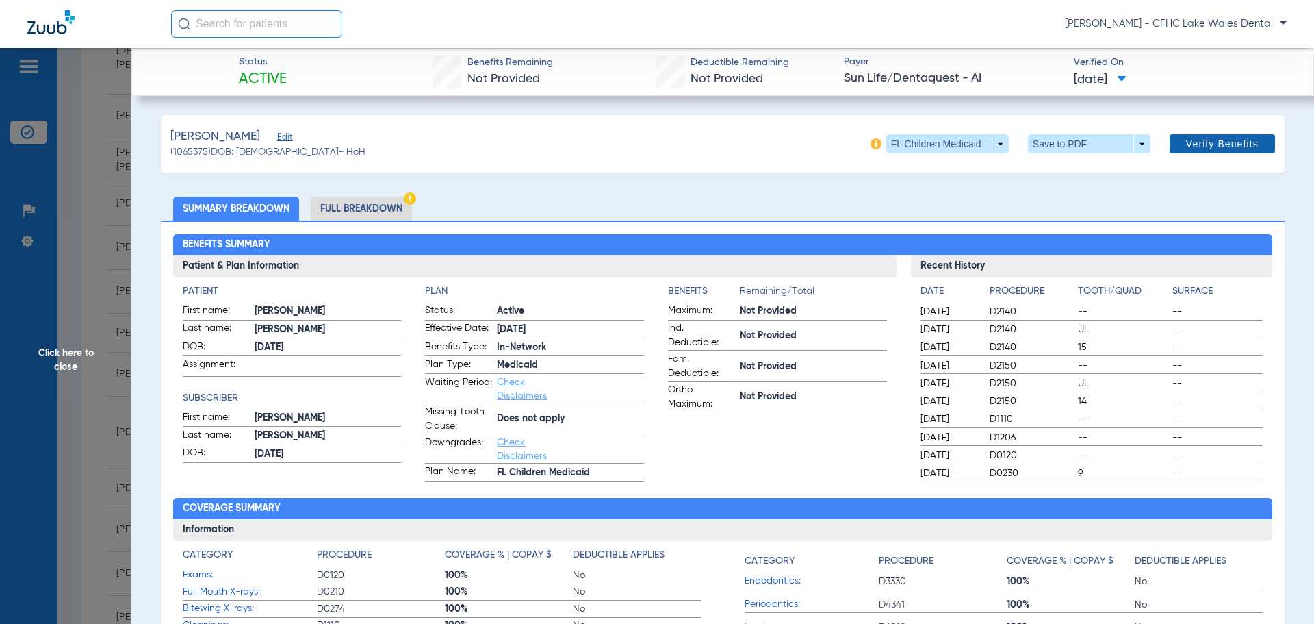
click at [1253, 146] on span at bounding box center [1222, 143] width 105 height 33
click at [1197, 154] on span at bounding box center [1222, 143] width 105 height 33
click at [1138, 145] on span at bounding box center [1089, 143] width 123 height 19
click at [1071, 175] on span "Save to PDF" at bounding box center [1084, 171] width 54 height 10
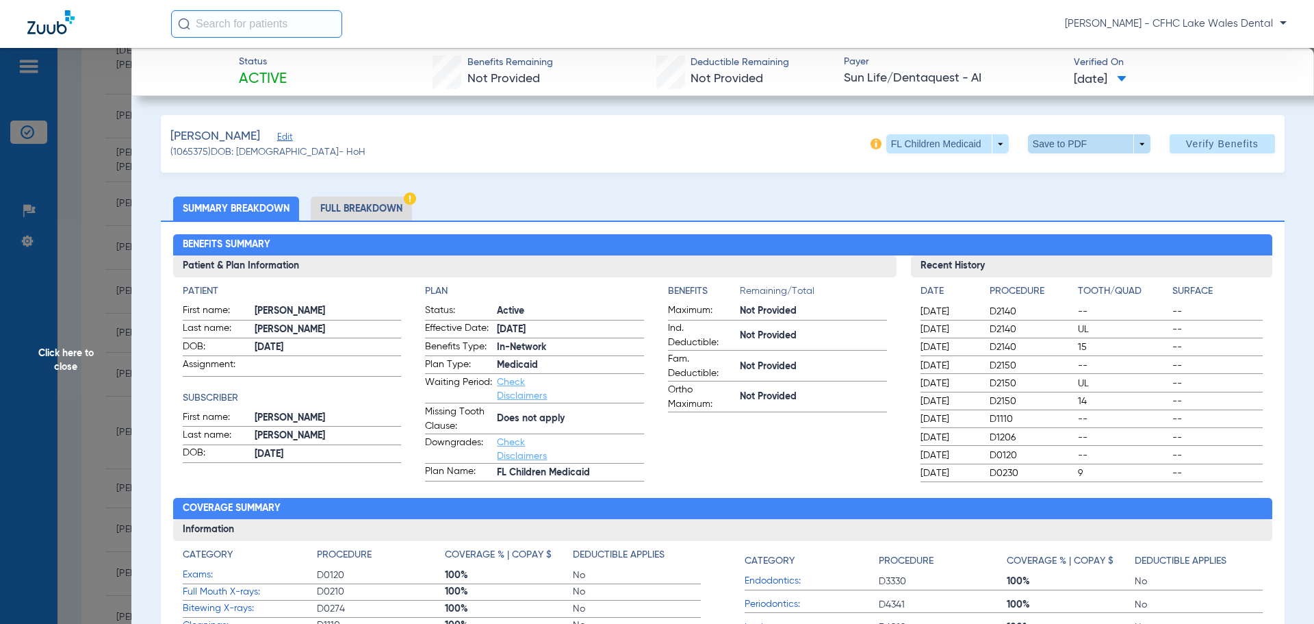
click at [1130, 138] on span at bounding box center [1089, 143] width 123 height 19
click at [1050, 171] on button "insert_drive_file Save to PDF" at bounding box center [1070, 170] width 103 height 27
click at [92, 398] on span "Click here to close" at bounding box center [65, 360] width 131 height 624
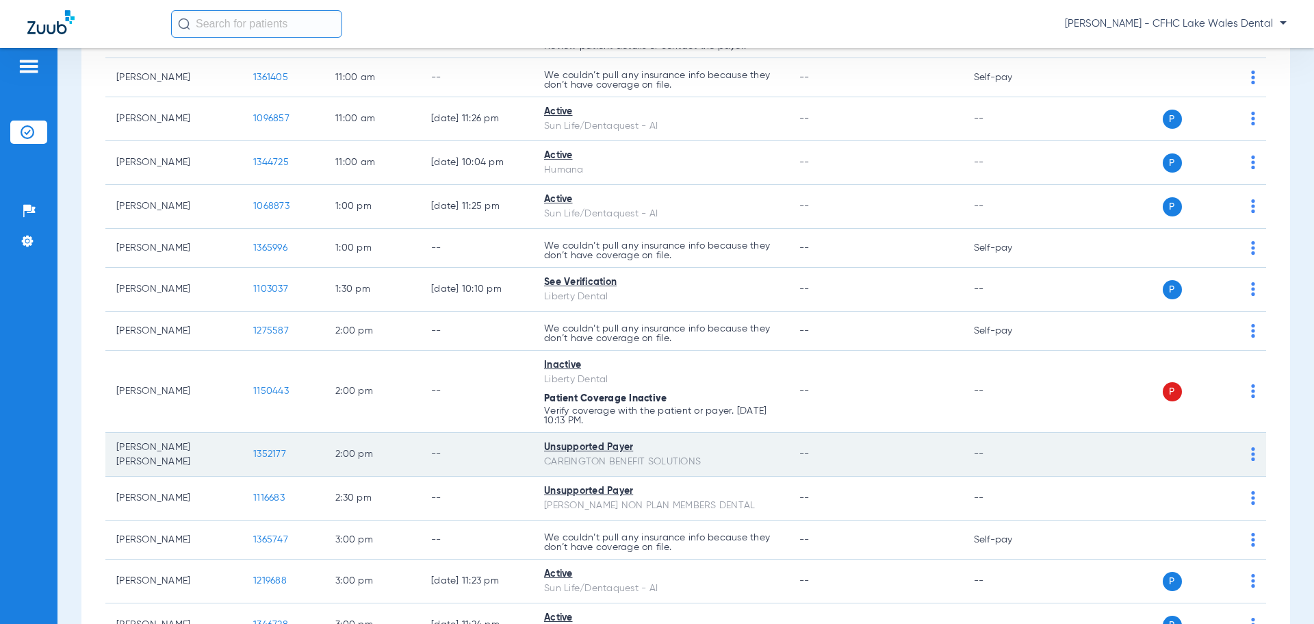
scroll to position [342, 0]
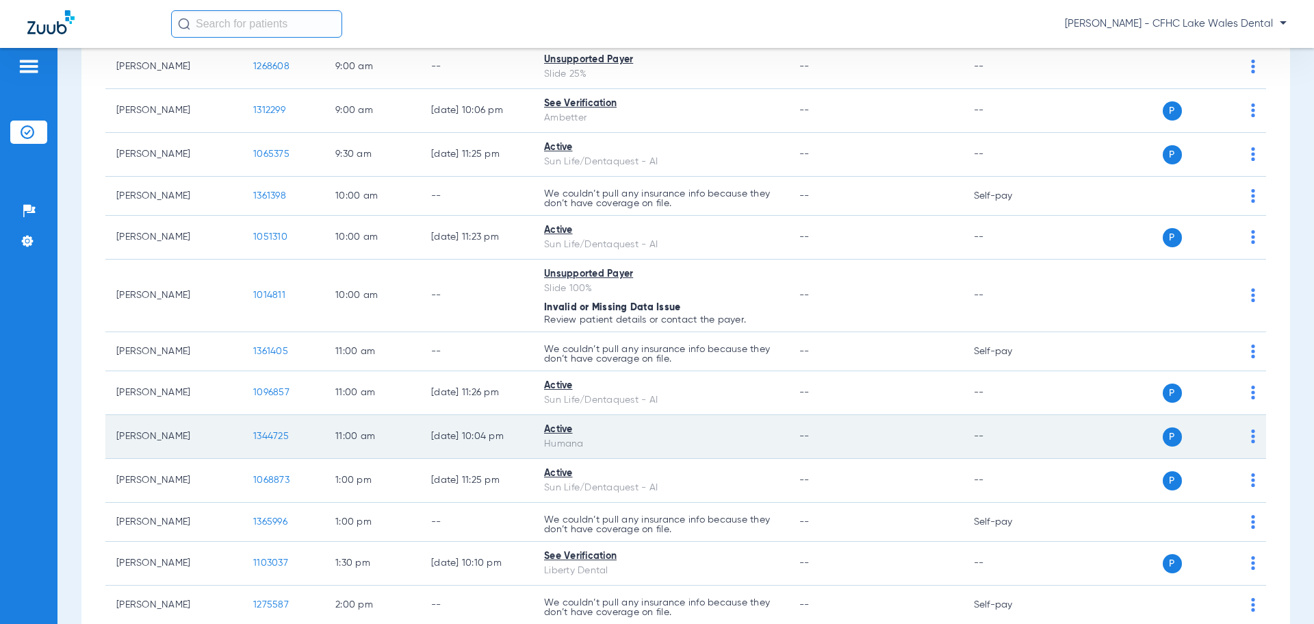
click at [259, 438] on span "1344725" at bounding box center [271, 436] width 36 height 10
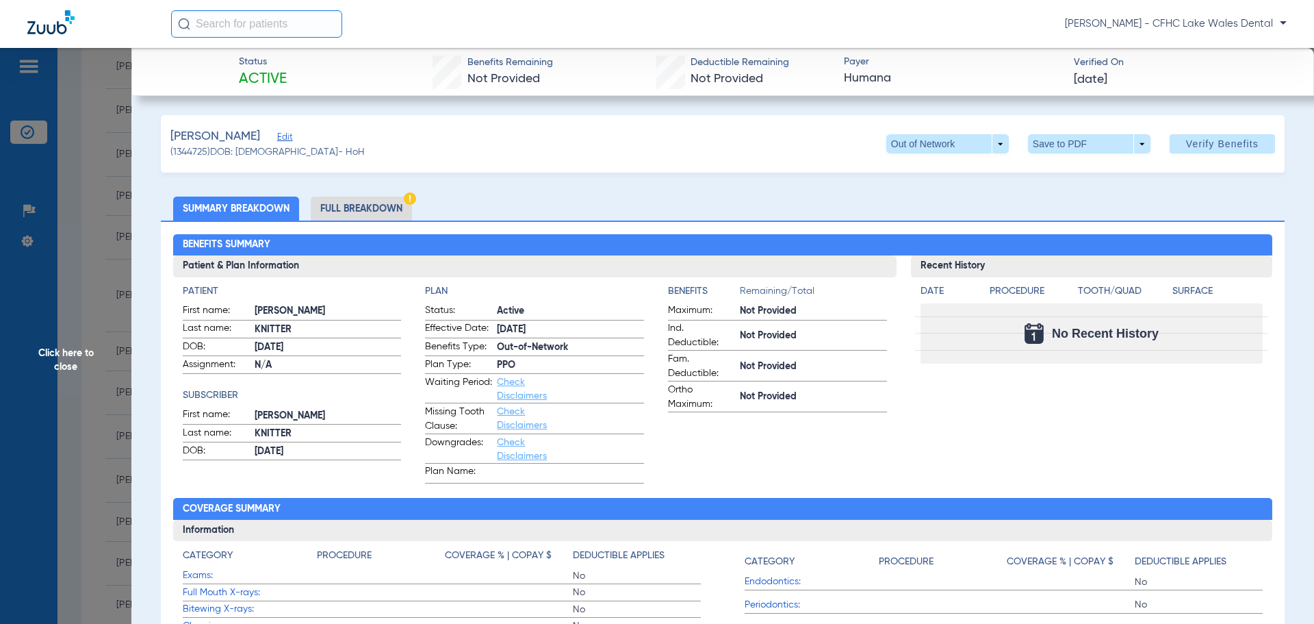
click at [277, 138] on span "Edit" at bounding box center [283, 138] width 12 height 13
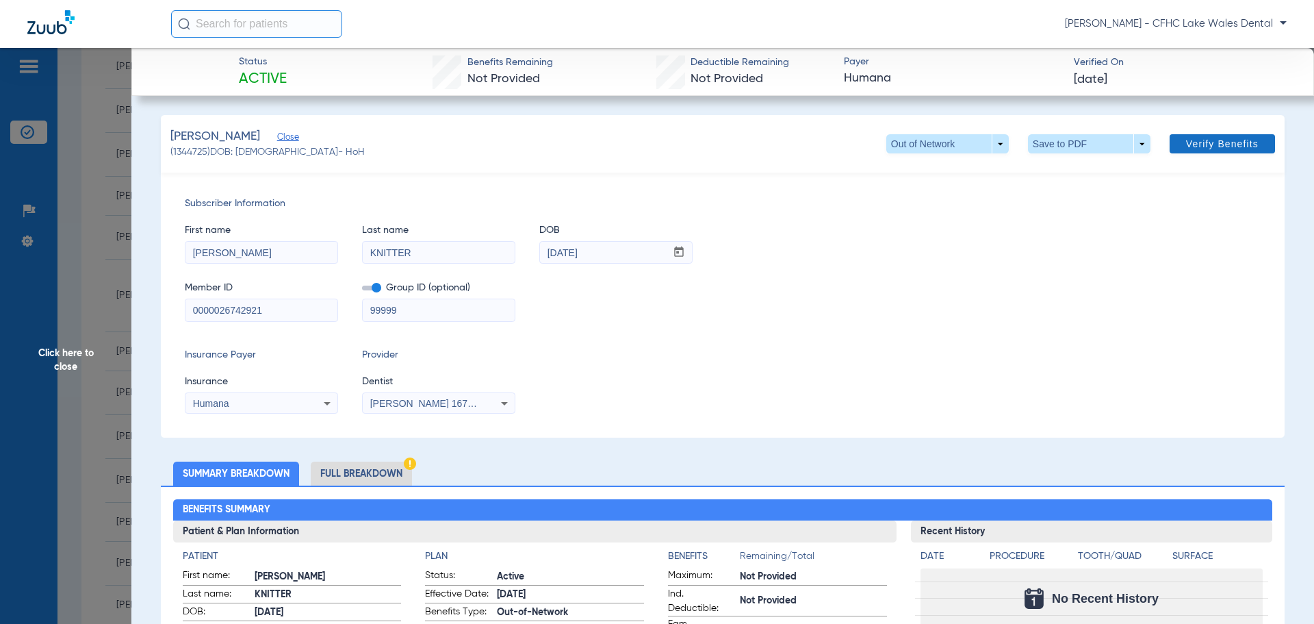
click at [1187, 142] on span "Verify Benefits" at bounding box center [1222, 143] width 73 height 11
click at [1188, 140] on span "Verify Benefits" at bounding box center [1222, 143] width 73 height 11
click at [1189, 140] on span "Verify Benefits" at bounding box center [1222, 143] width 73 height 11
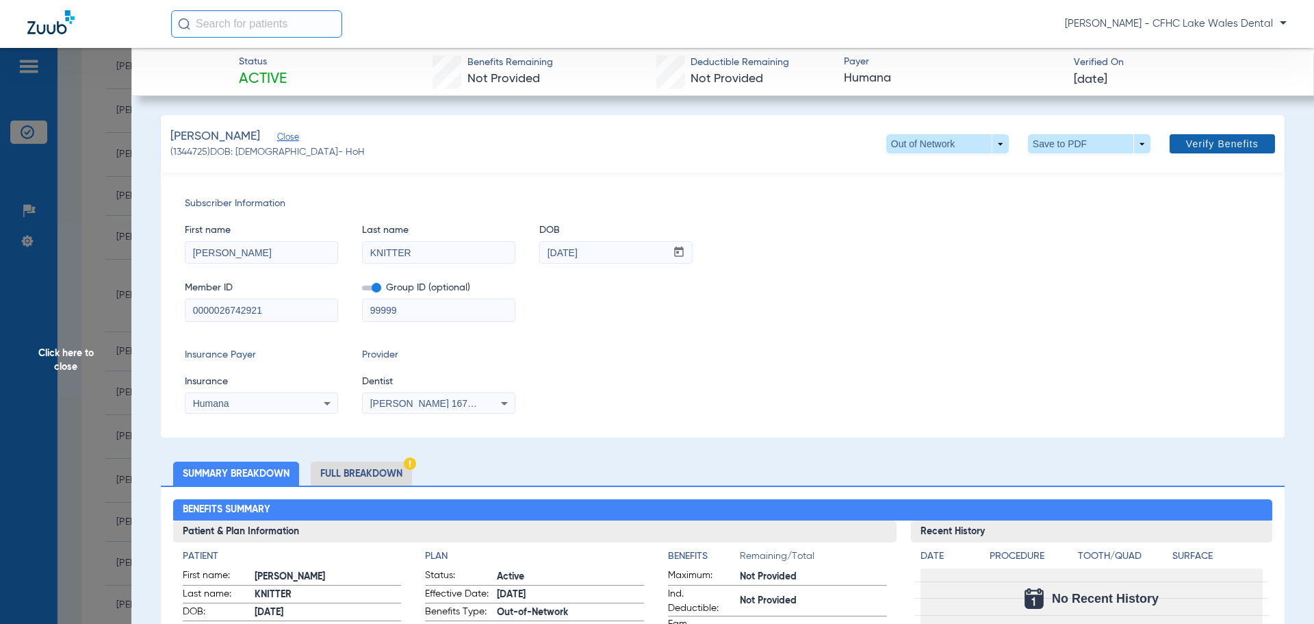
click at [1189, 140] on span "Verify Benefits" at bounding box center [1222, 143] width 73 height 11
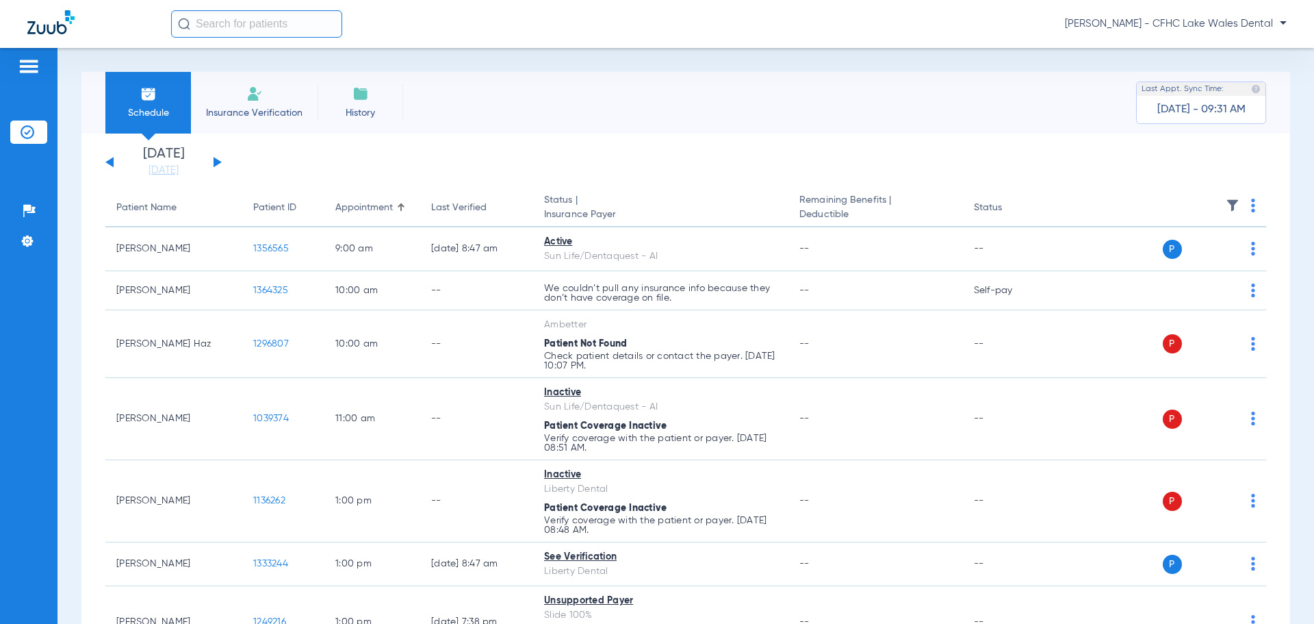
click at [216, 160] on button at bounding box center [218, 162] width 8 height 10
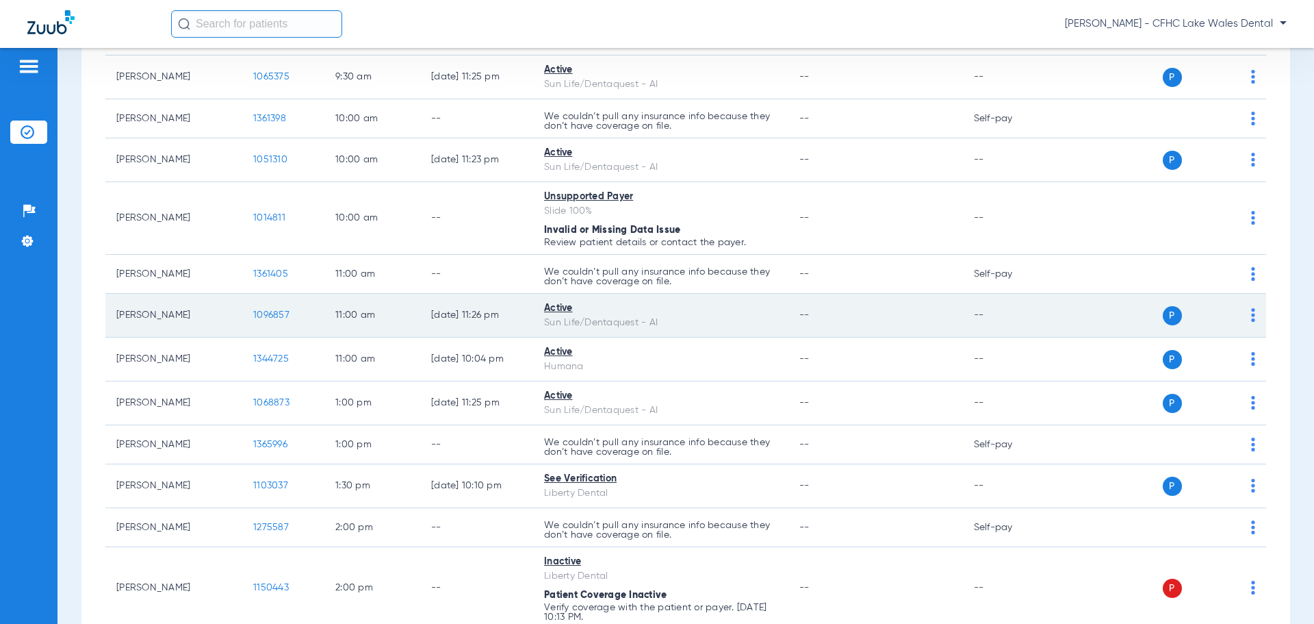
scroll to position [479, 0]
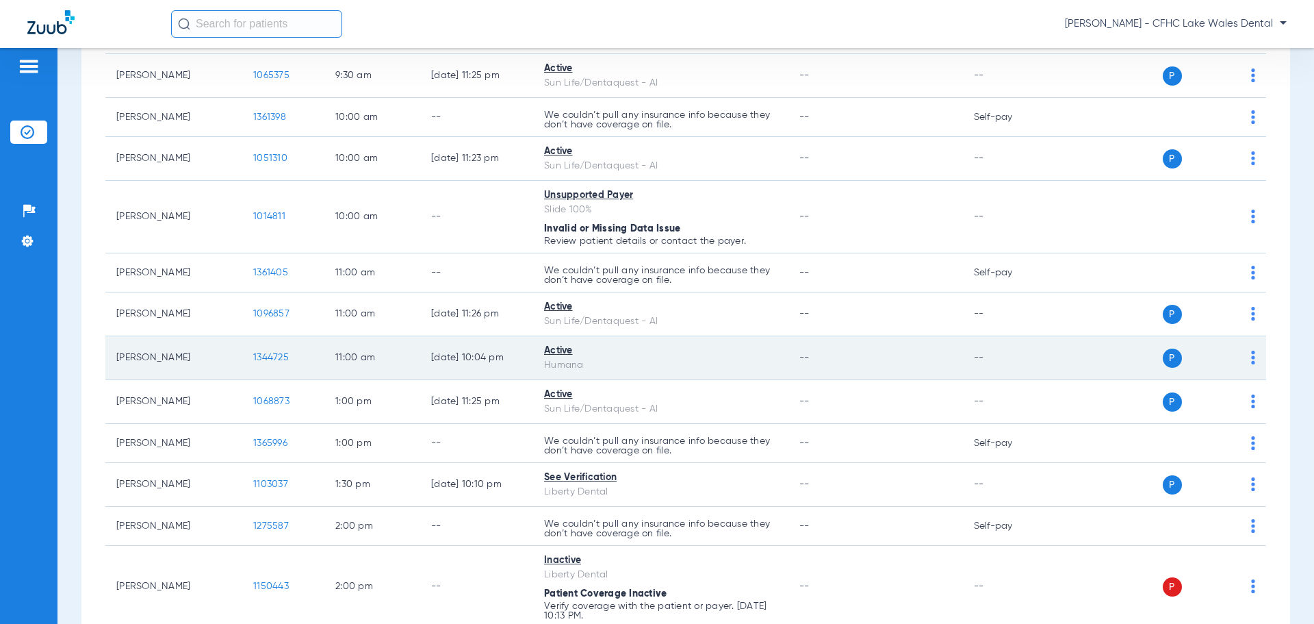
click at [271, 353] on span "1344725" at bounding box center [271, 358] width 36 height 10
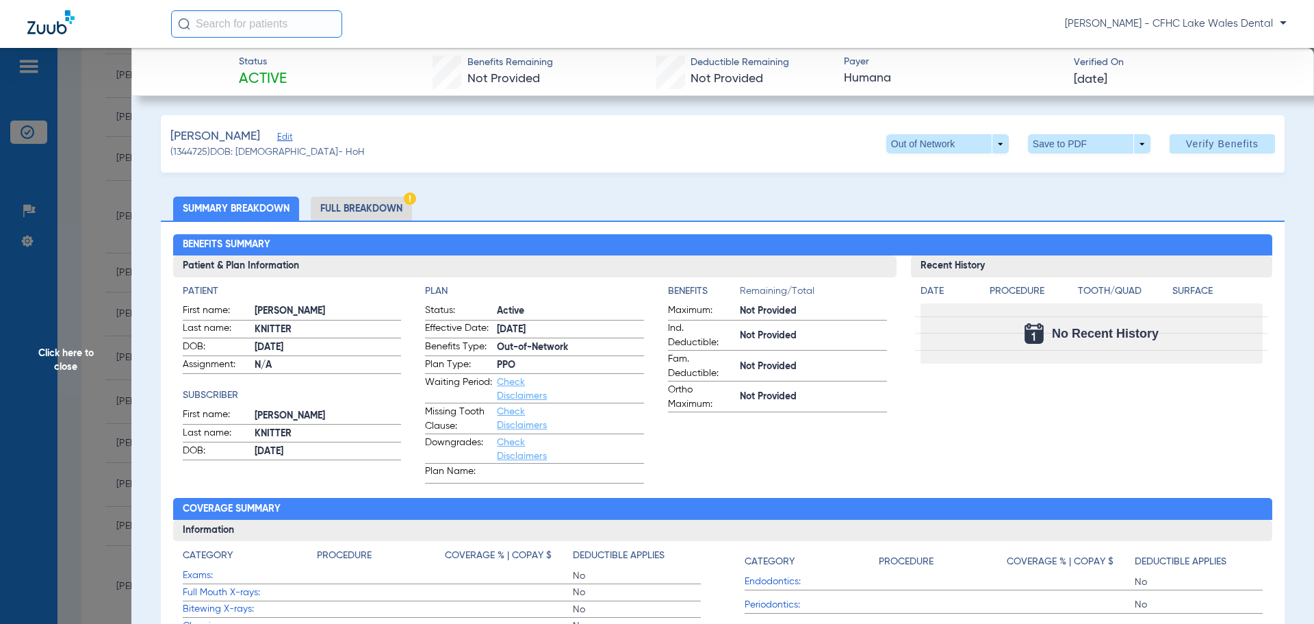
click at [279, 137] on span "Edit" at bounding box center [283, 138] width 12 height 13
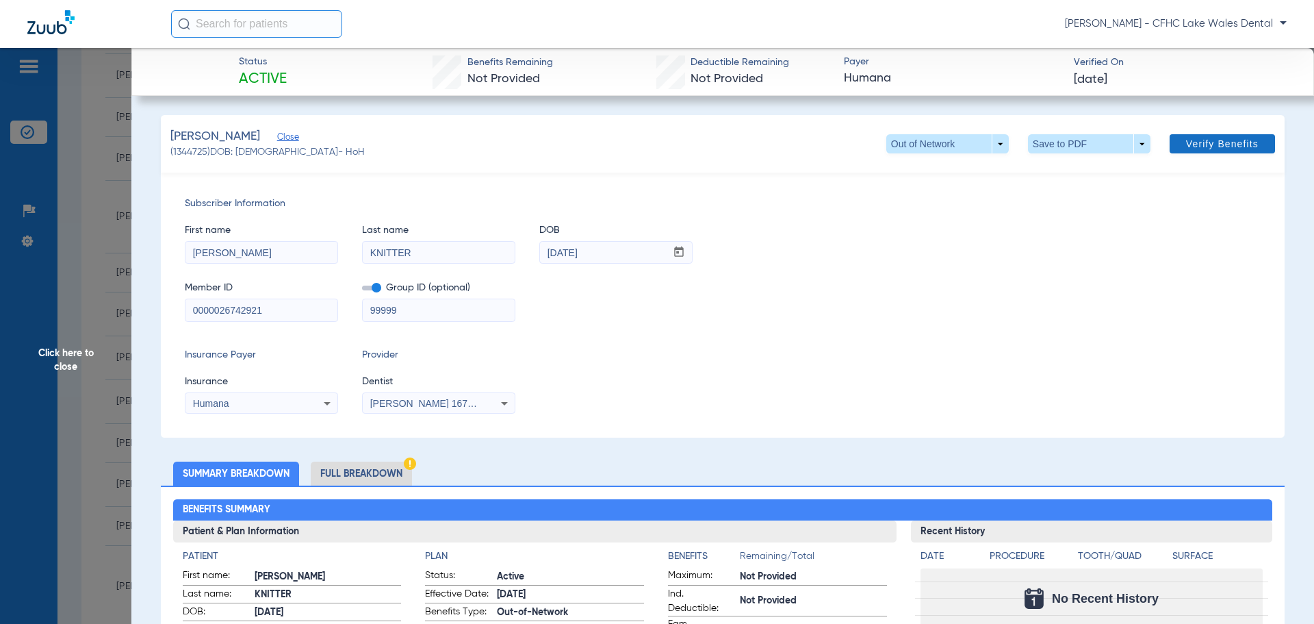
click at [1198, 164] on div "KNITTER, ALICE Close (1344725) DOB: 10/06/1948 - HoH Out of Network arrow_drop_…" at bounding box center [723, 144] width 1124 height 58
click at [1193, 153] on span at bounding box center [1222, 143] width 105 height 33
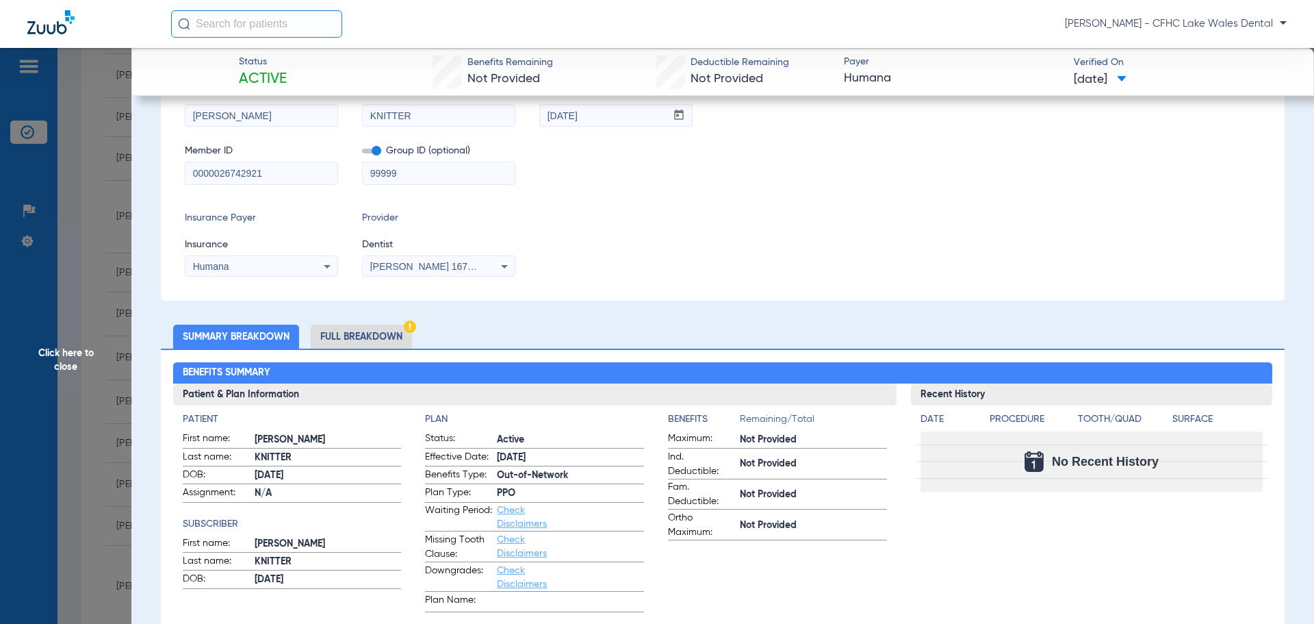
scroll to position [0, 0]
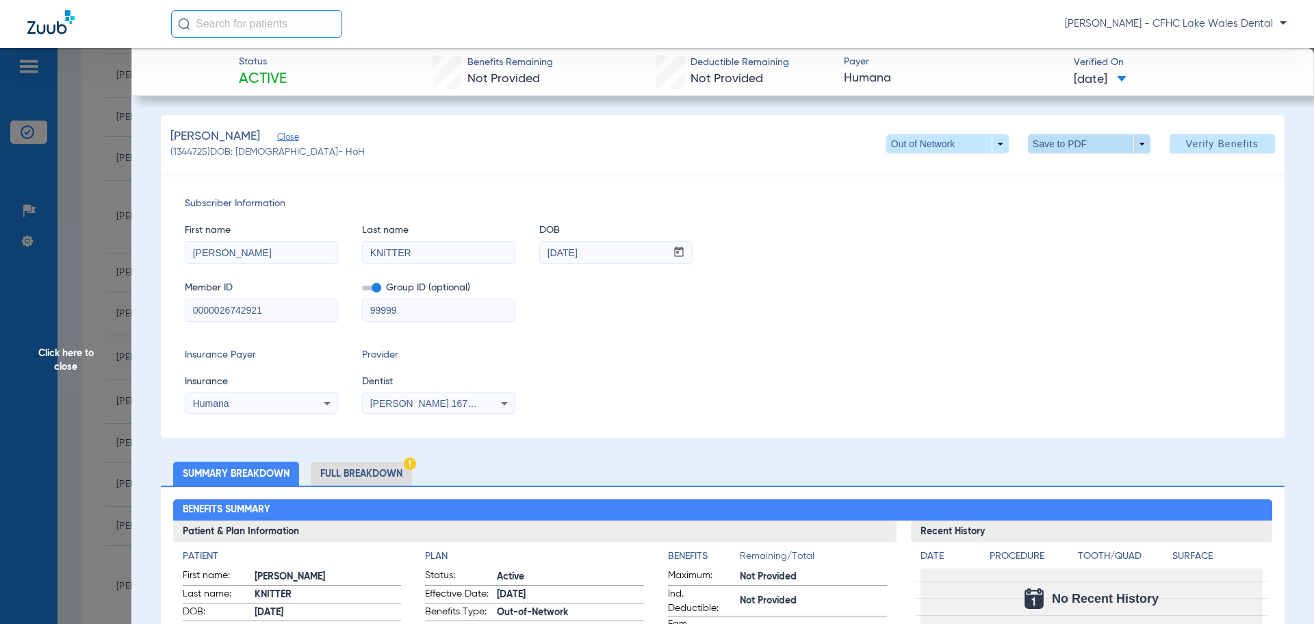
click at [1134, 146] on span at bounding box center [1089, 143] width 123 height 19
click at [1060, 172] on span "Save to PDF" at bounding box center [1084, 171] width 54 height 10
click at [390, 476] on li "Full Breakdown" at bounding box center [361, 473] width 101 height 24
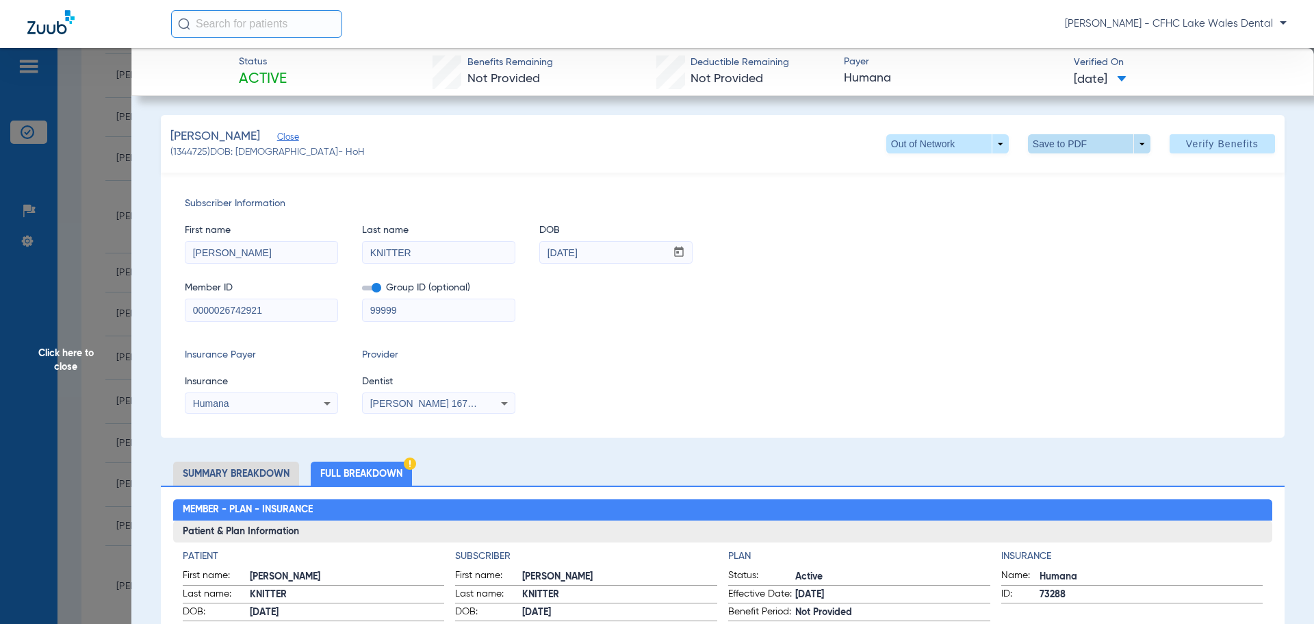
click at [1128, 144] on span at bounding box center [1089, 143] width 123 height 19
click at [1075, 173] on span "Save to PDF" at bounding box center [1084, 171] width 54 height 10
click at [86, 372] on span "Click here to close" at bounding box center [65, 360] width 131 height 624
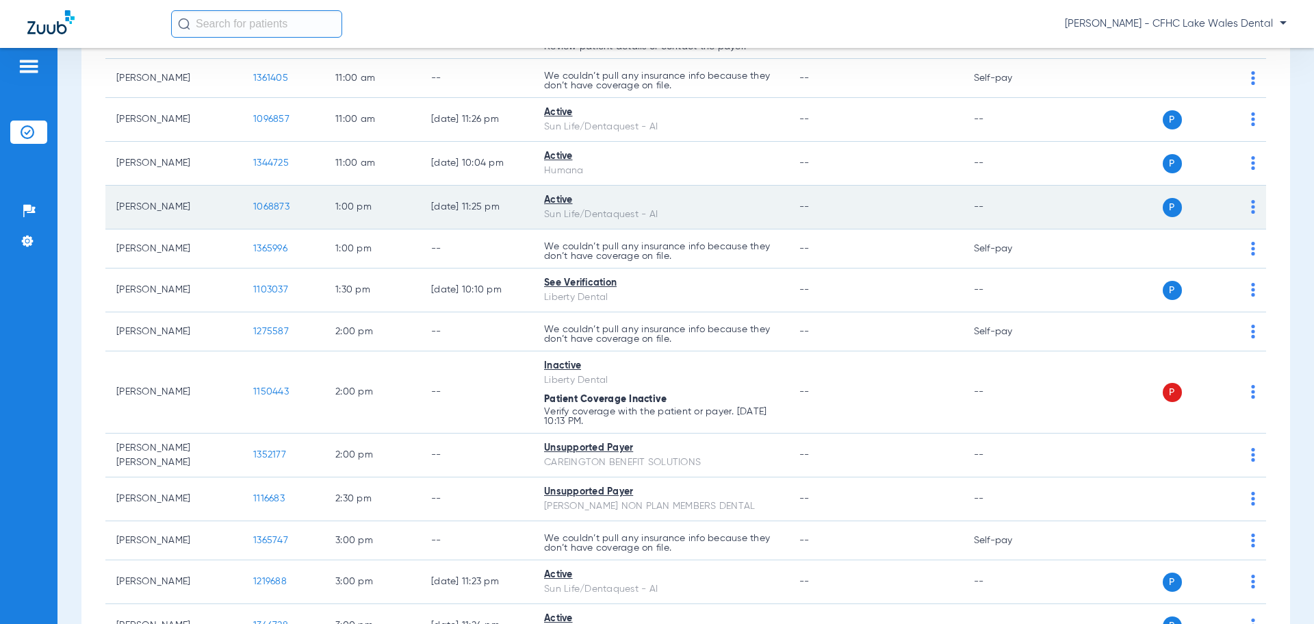
scroll to position [753, 0]
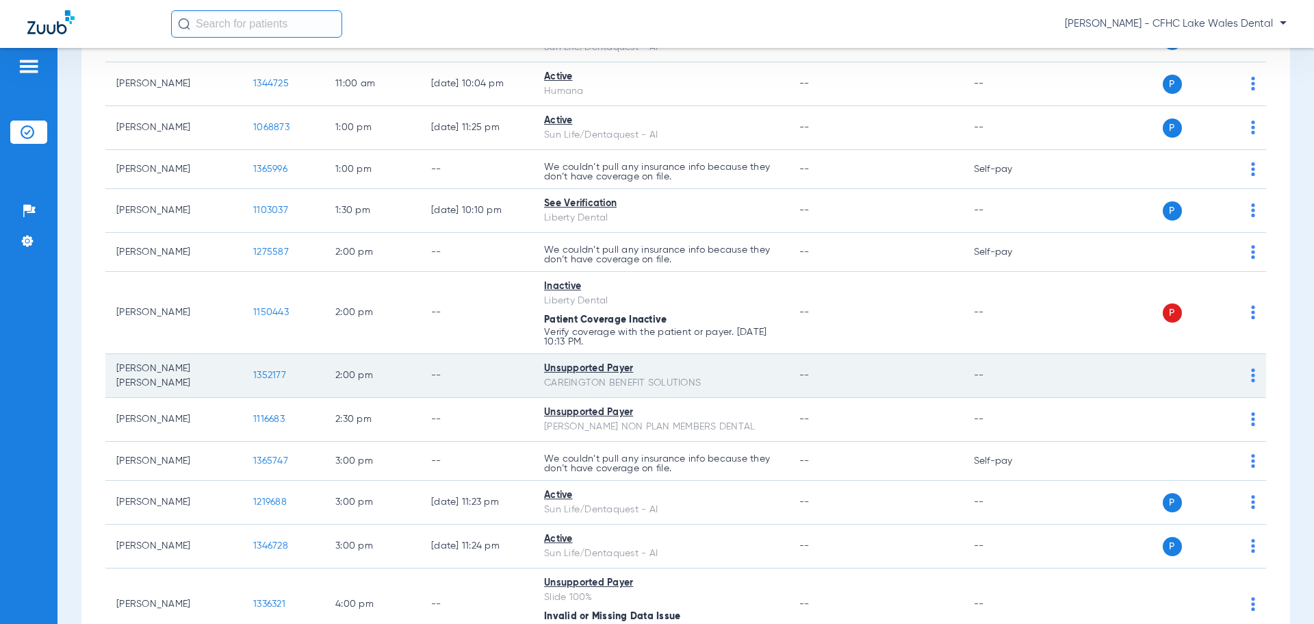
click at [277, 370] on span "1352177" at bounding box center [269, 375] width 33 height 10
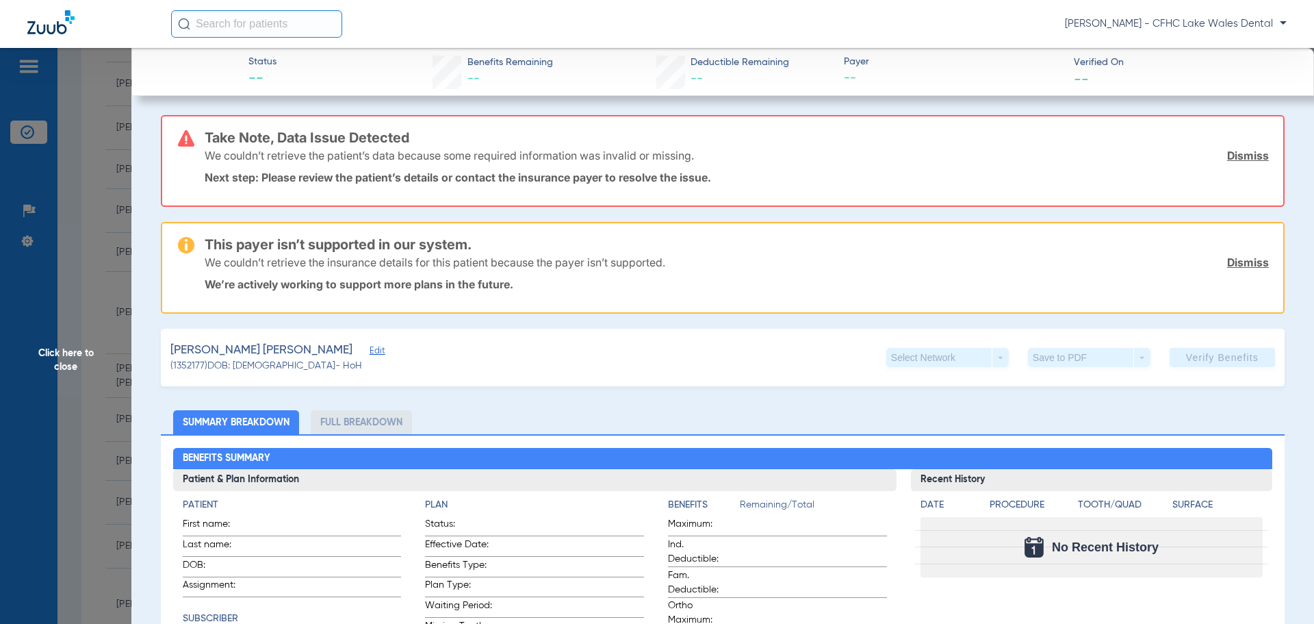
click at [1229, 149] on link "Dismiss" at bounding box center [1248, 156] width 42 height 14
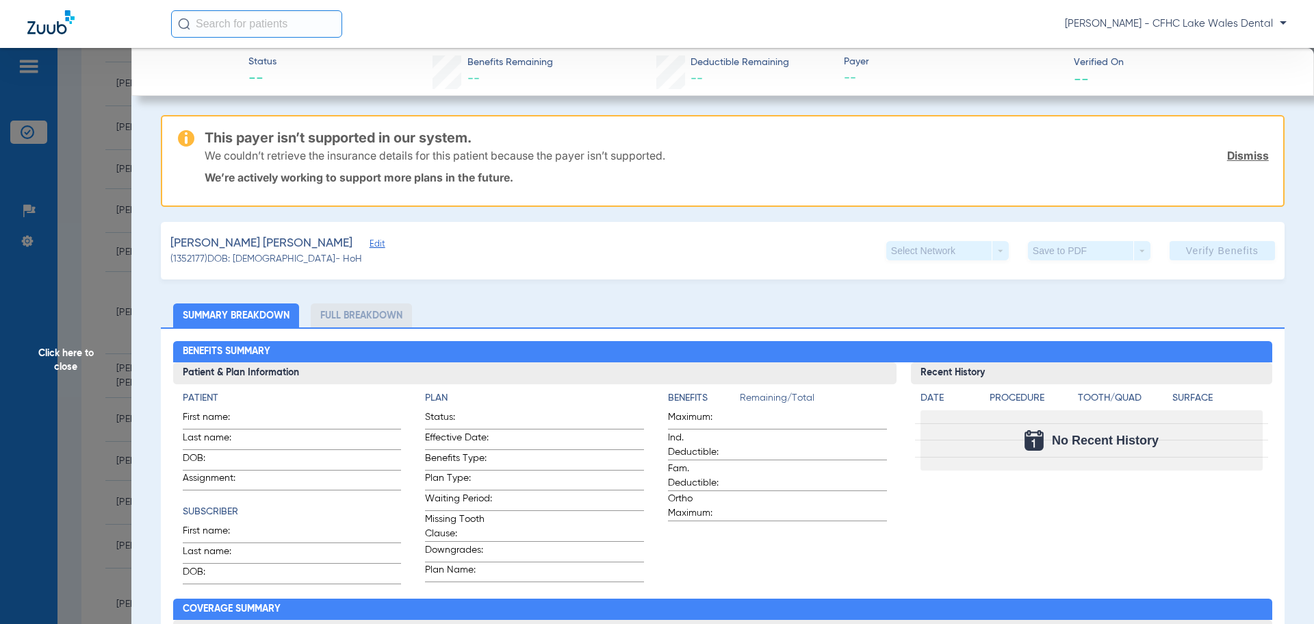
click at [1230, 151] on link "Dismiss" at bounding box center [1248, 156] width 42 height 14
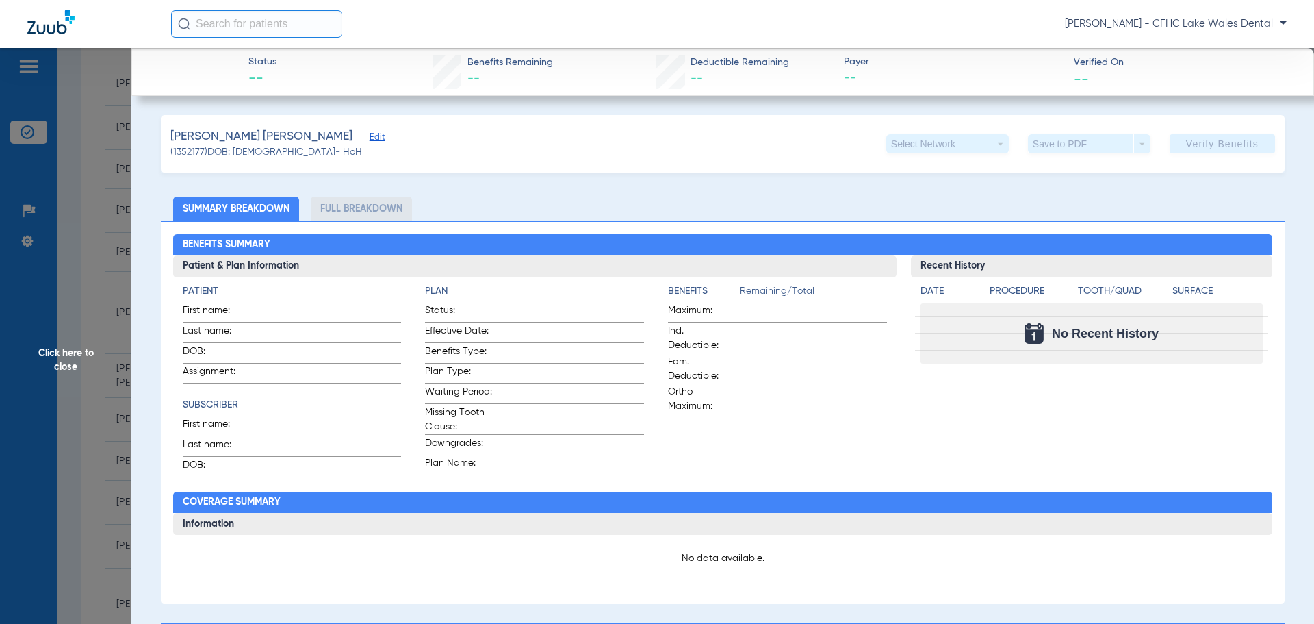
click at [370, 138] on span "Edit" at bounding box center [376, 138] width 12 height 13
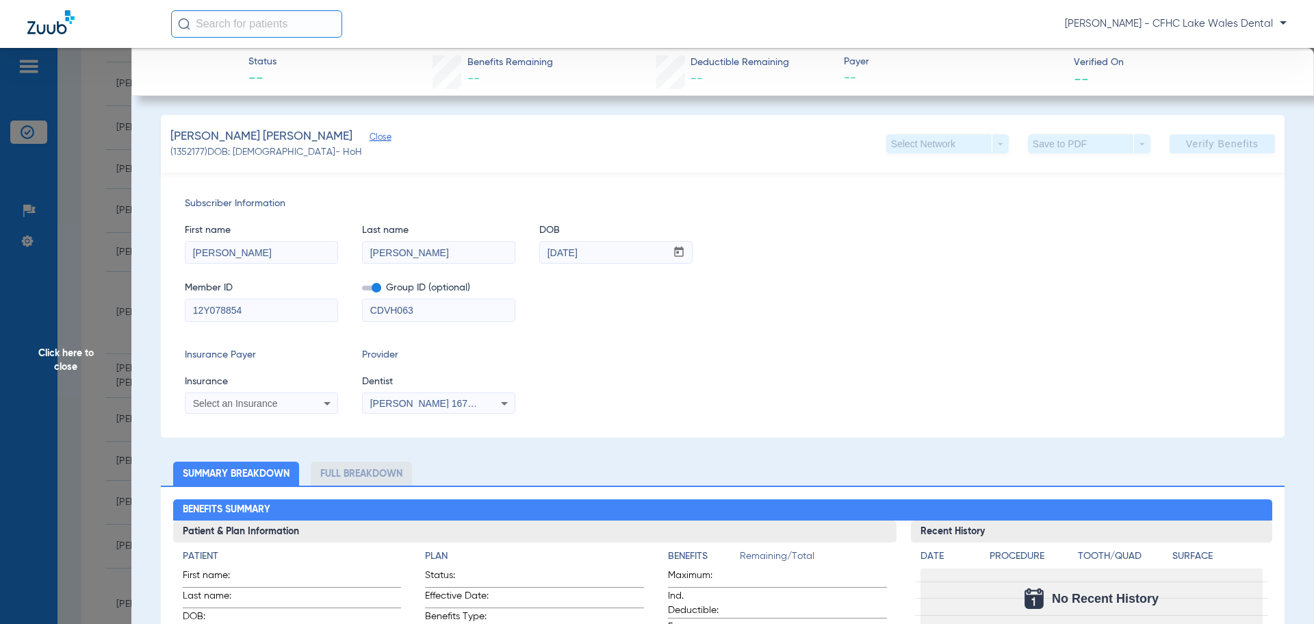
click at [294, 401] on div "Select an Insurance" at bounding box center [248, 403] width 110 height 10
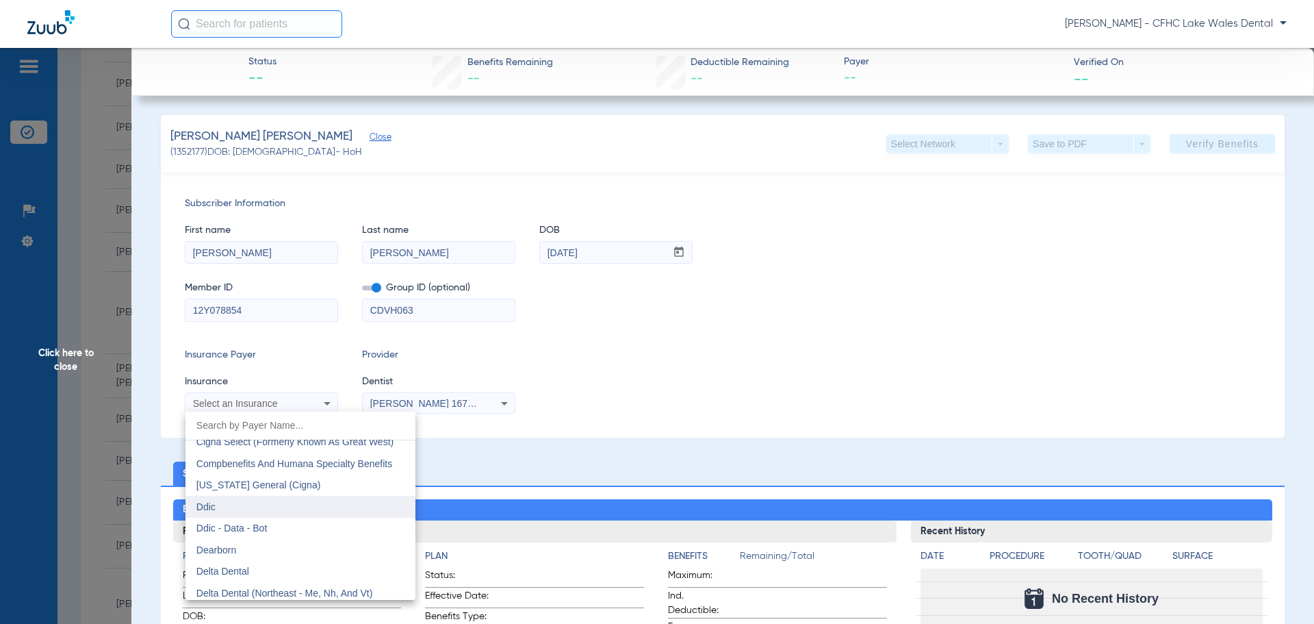
scroll to position [2054, 0]
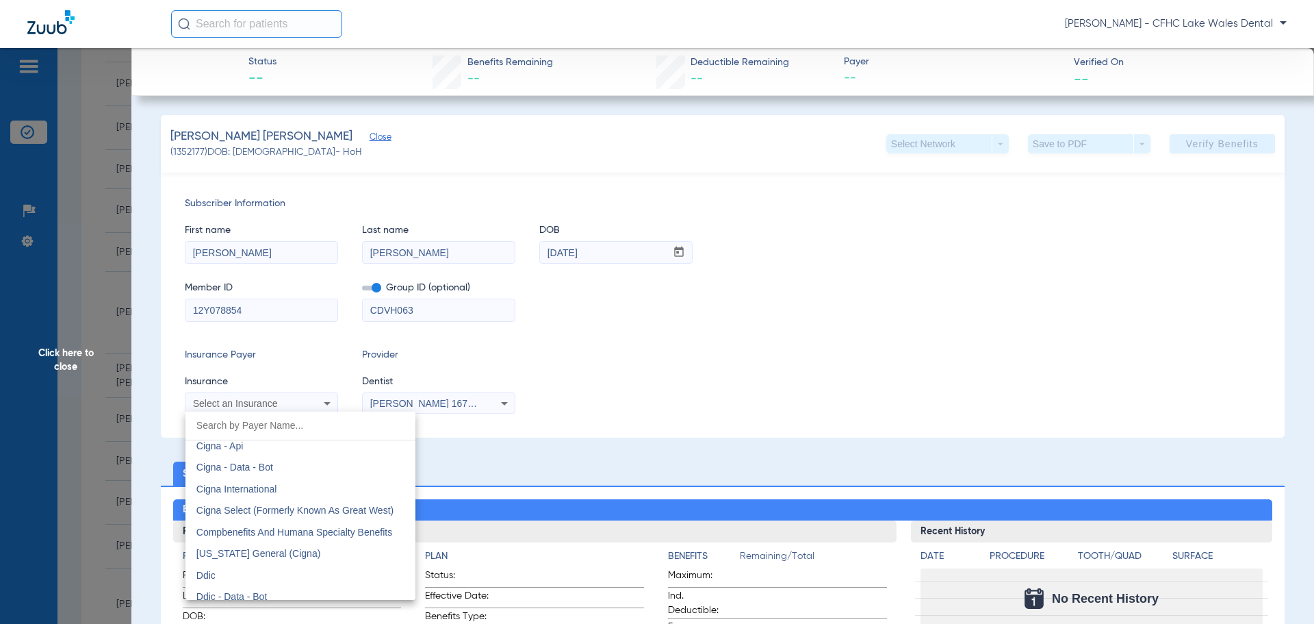
click at [580, 337] on div at bounding box center [657, 312] width 1314 height 624
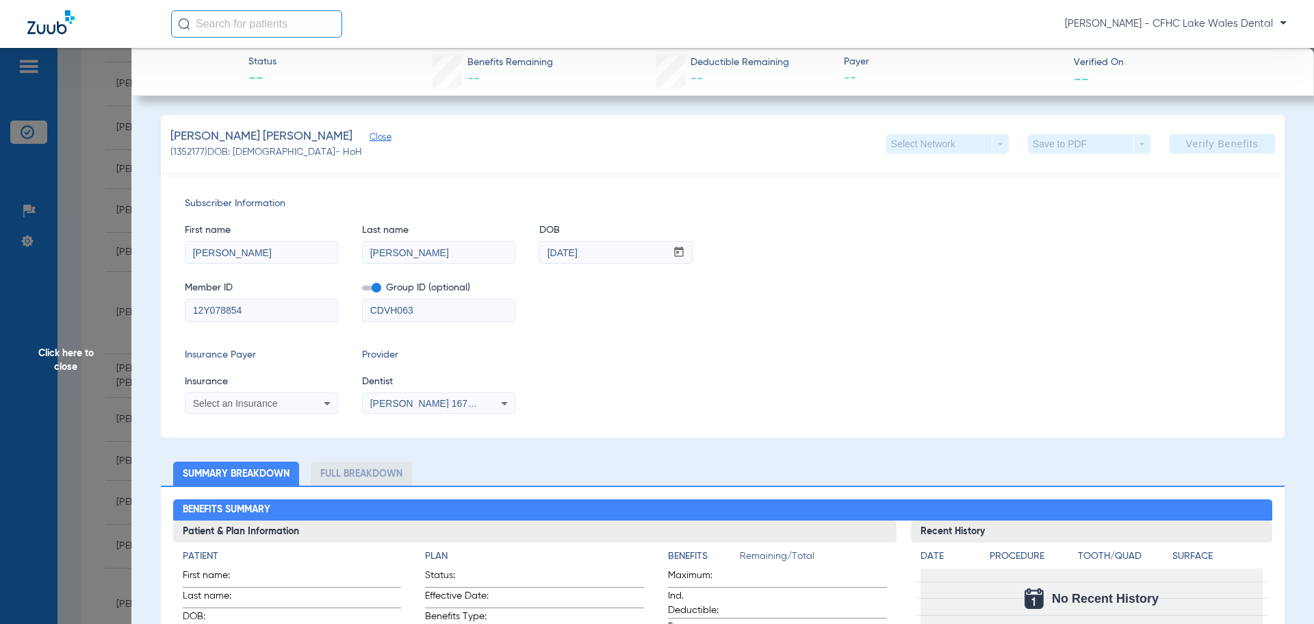
click at [88, 429] on span "Click here to close" at bounding box center [65, 360] width 131 height 624
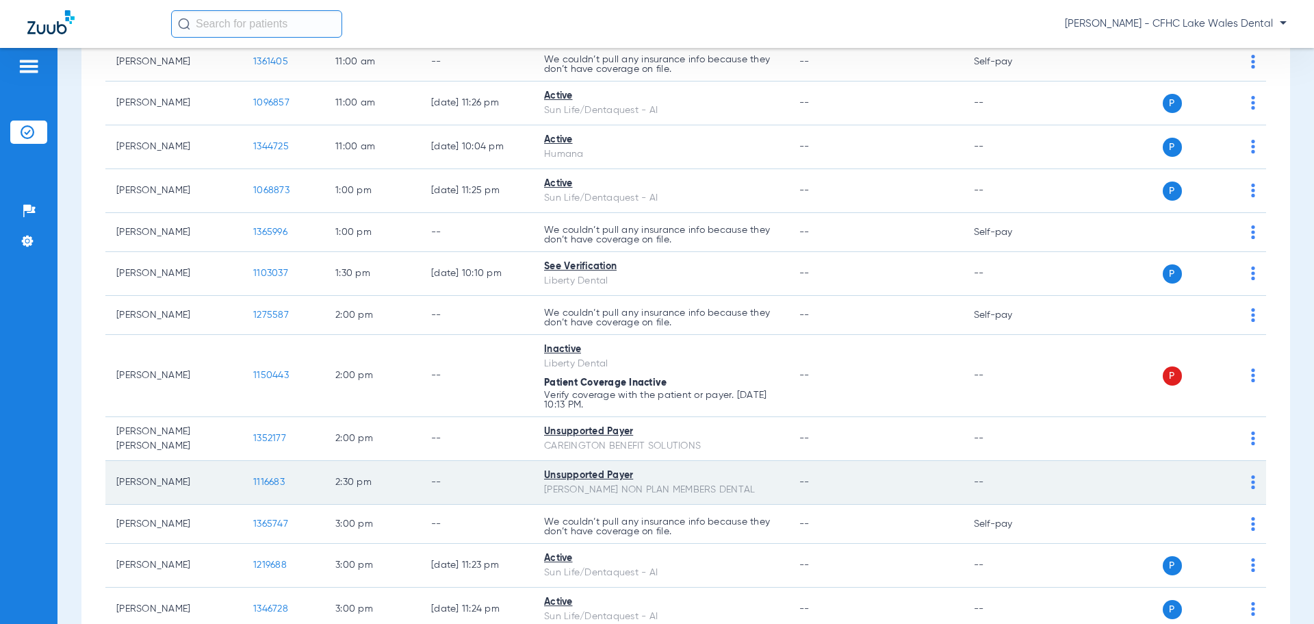
scroll to position [848, 0]
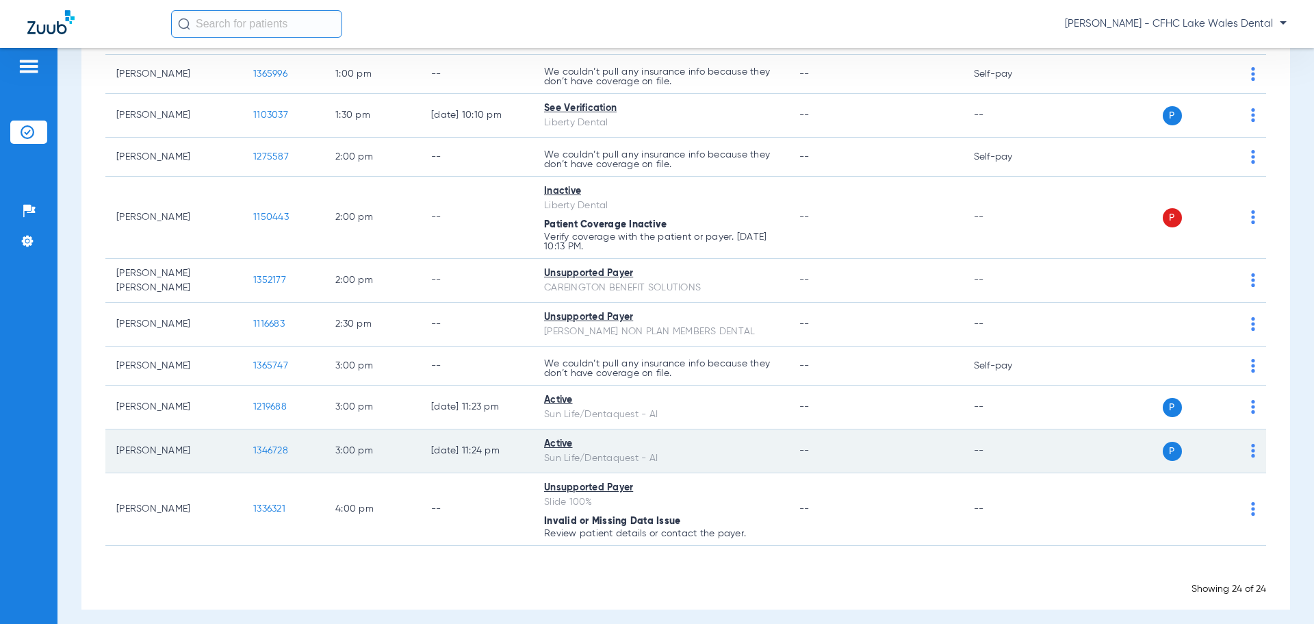
click at [268, 446] on span "1346728" at bounding box center [270, 451] width 35 height 10
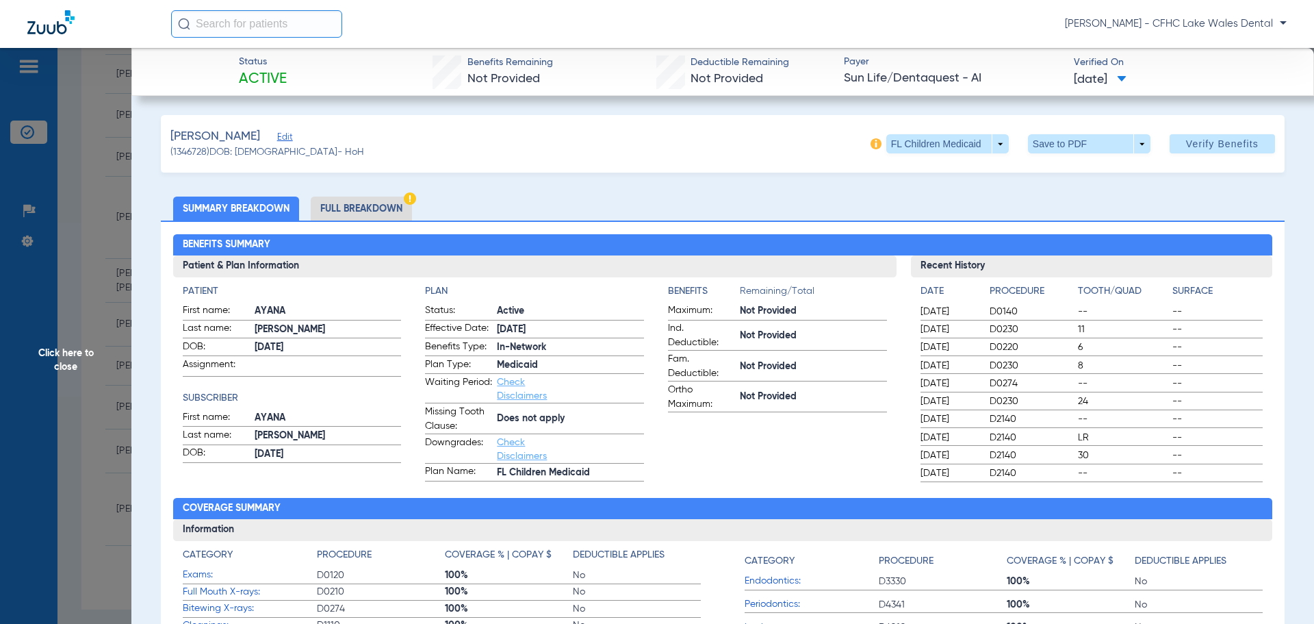
click at [290, 132] on span "Edit" at bounding box center [283, 138] width 12 height 13
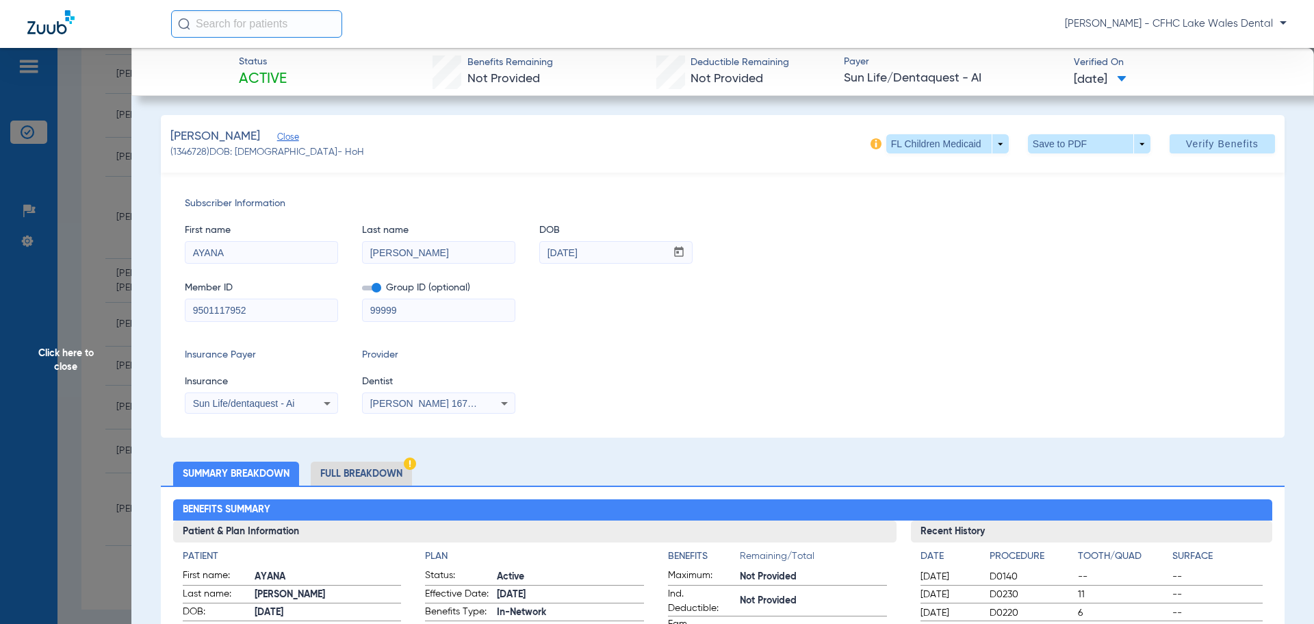
click at [243, 407] on span "Sun Life/dentaquest - Ai" at bounding box center [244, 403] width 102 height 11
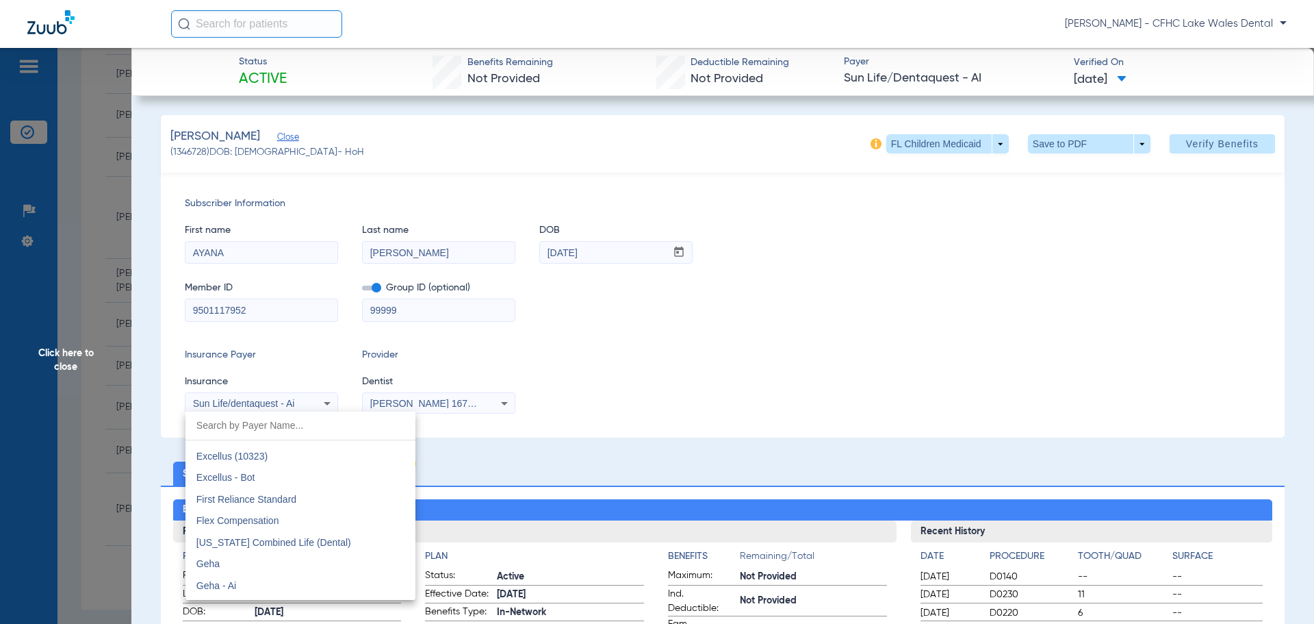
scroll to position [3962, 0]
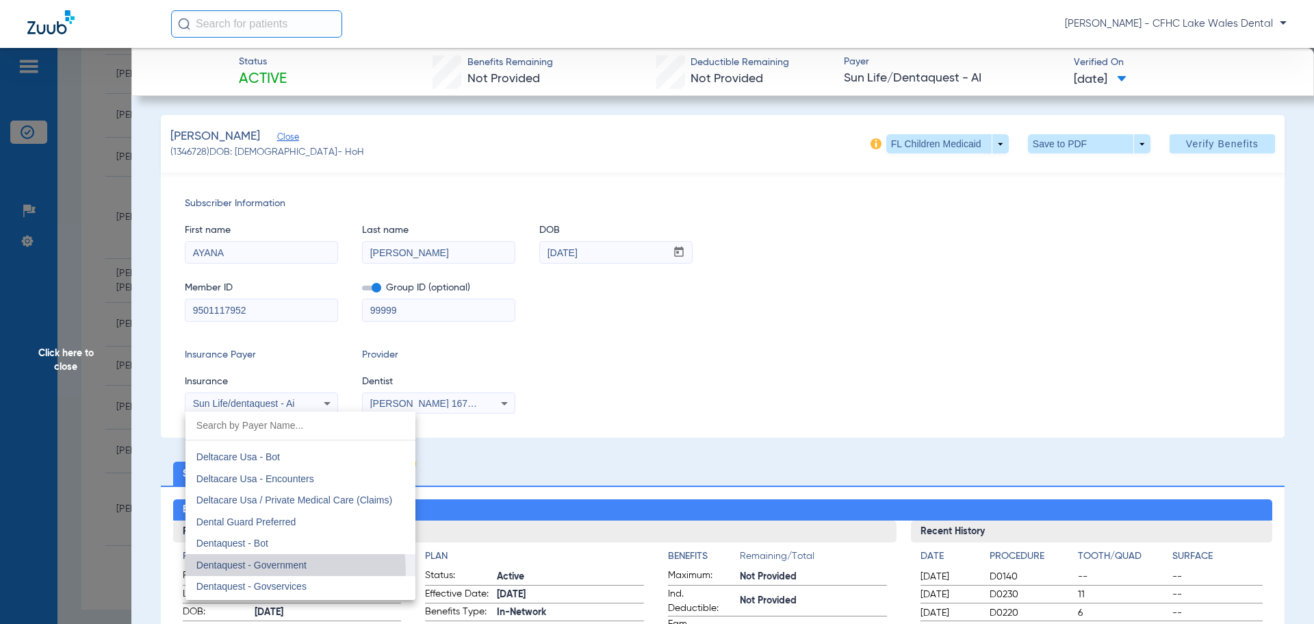
click at [285, 570] on span "Dentaquest - Government" at bounding box center [251, 564] width 110 height 11
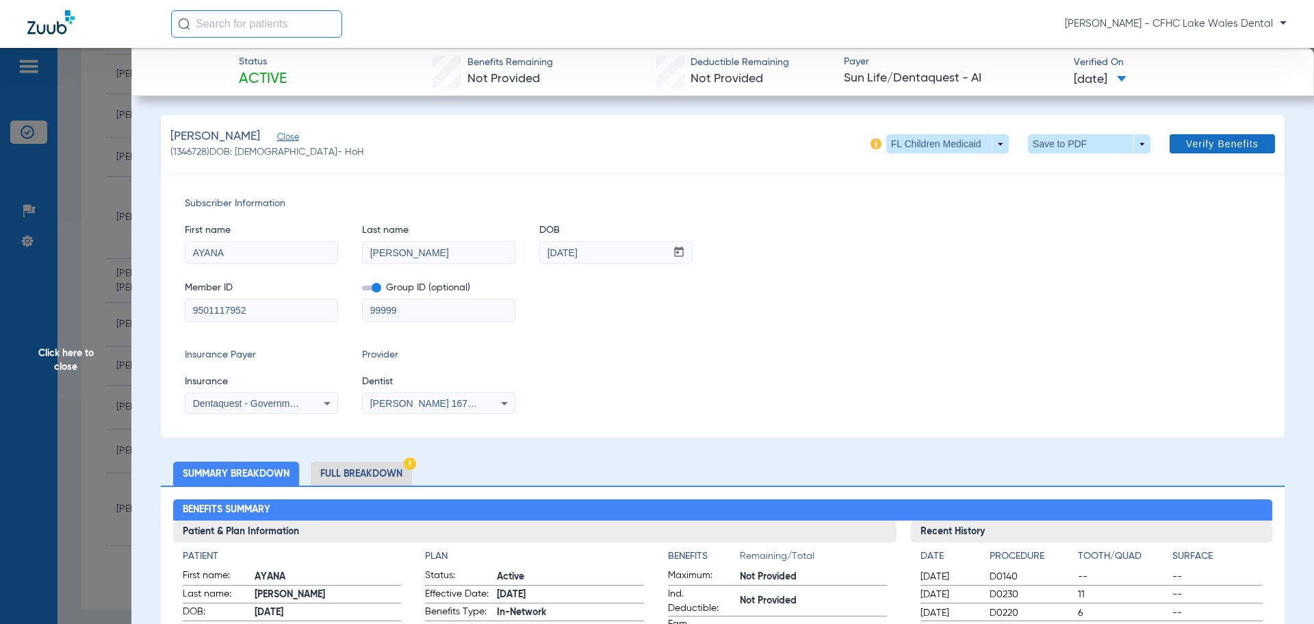
click at [1193, 142] on span "Verify Benefits" at bounding box center [1222, 143] width 73 height 11
click at [1117, 142] on span at bounding box center [1089, 143] width 123 height 19
click at [365, 474] on div at bounding box center [657, 312] width 1314 height 624
drag, startPoint x: 380, startPoint y: 468, endPoint x: 369, endPoint y: 476, distance: 13.7
click at [369, 476] on li "Full Breakdown" at bounding box center [361, 473] width 101 height 24
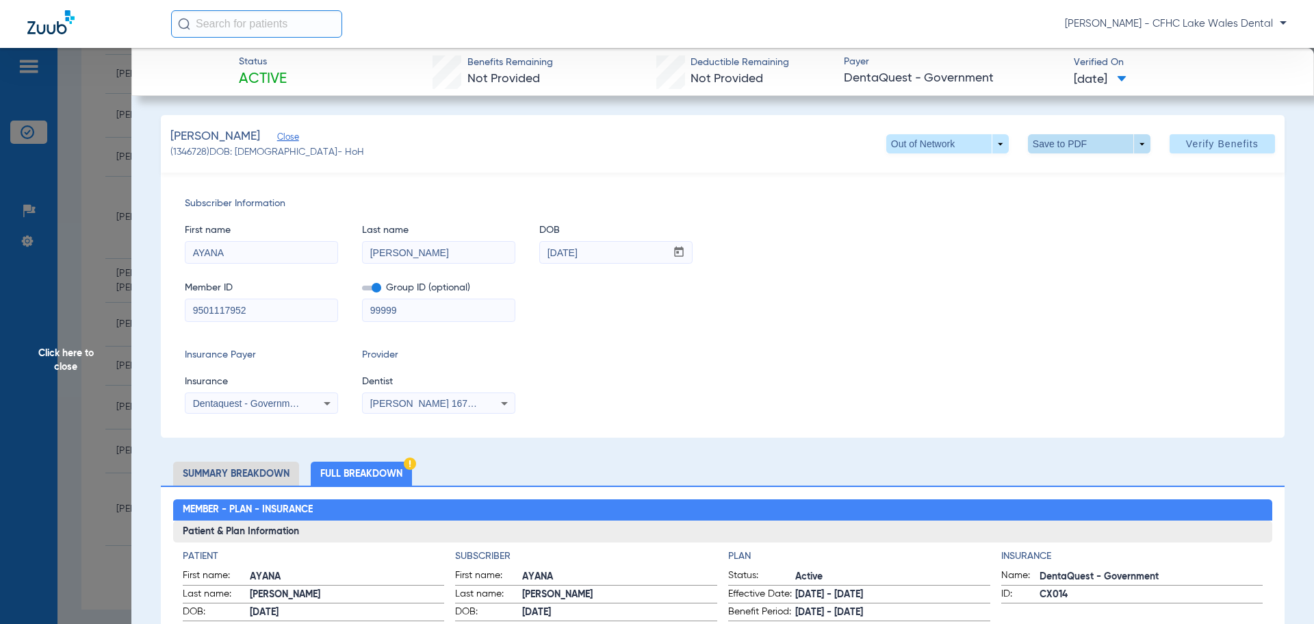
click at [1132, 148] on span at bounding box center [1089, 143] width 123 height 19
click at [1097, 180] on button "insert_drive_file Save to PDF" at bounding box center [1070, 170] width 103 height 27
click at [120, 356] on span "Click here to close" at bounding box center [65, 360] width 131 height 624
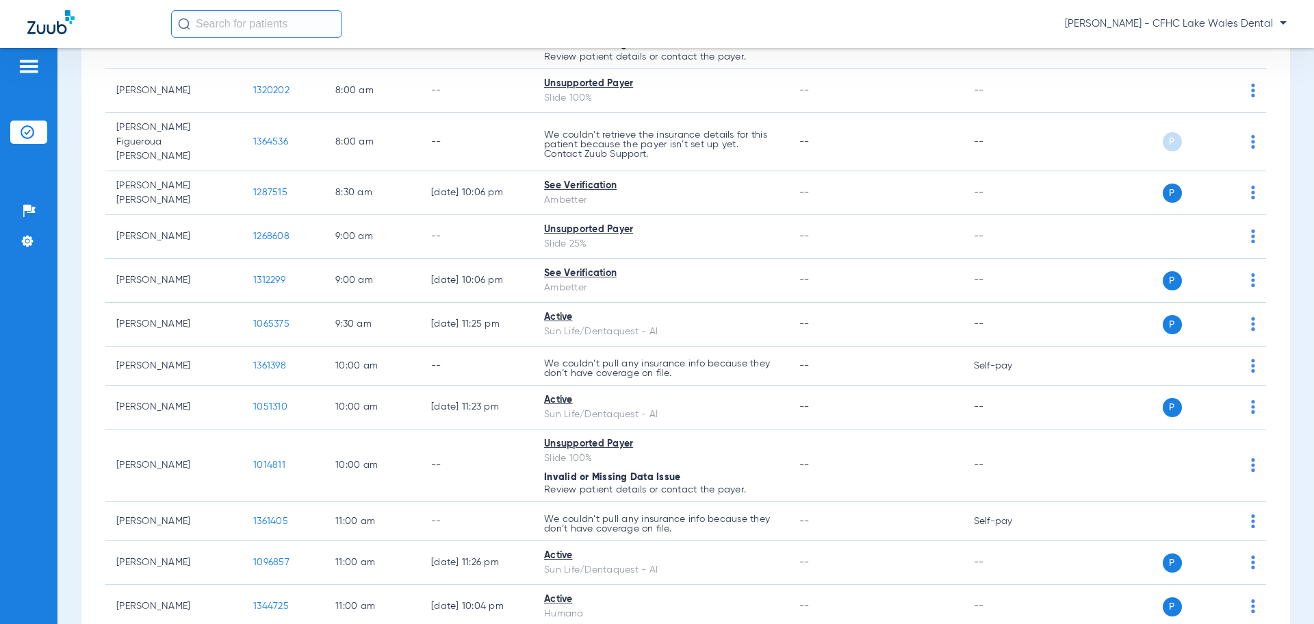
scroll to position [27, 0]
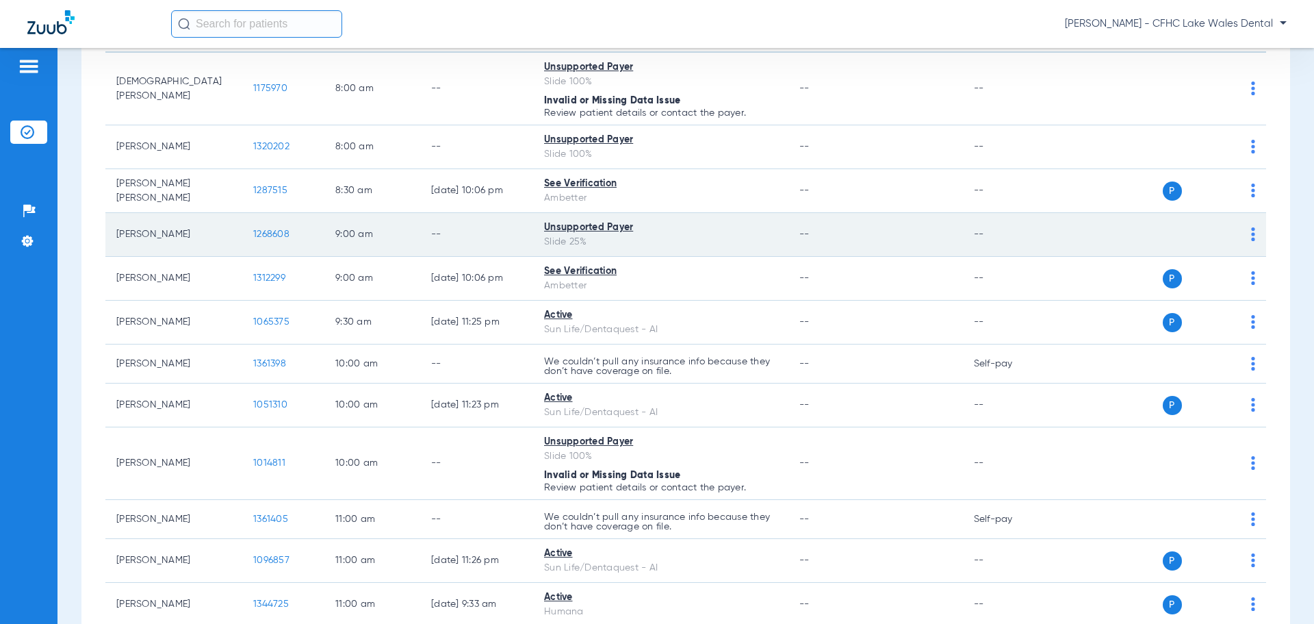
scroll to position [47, 0]
